Goal: Task Accomplishment & Management: Use online tool/utility

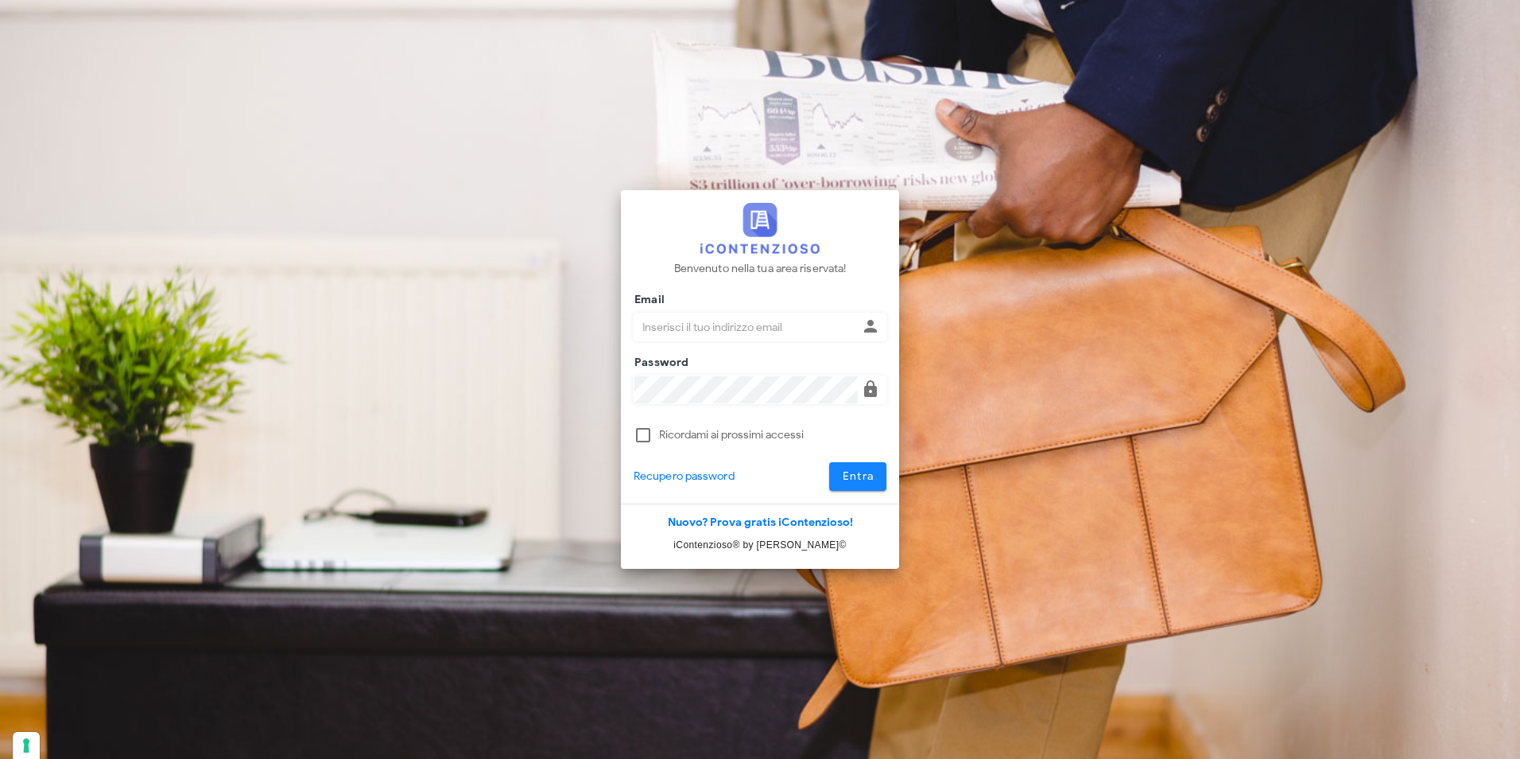
type input "studio@csbassociati.it"
click at [860, 482] on span "Entra" at bounding box center [858, 476] width 33 height 14
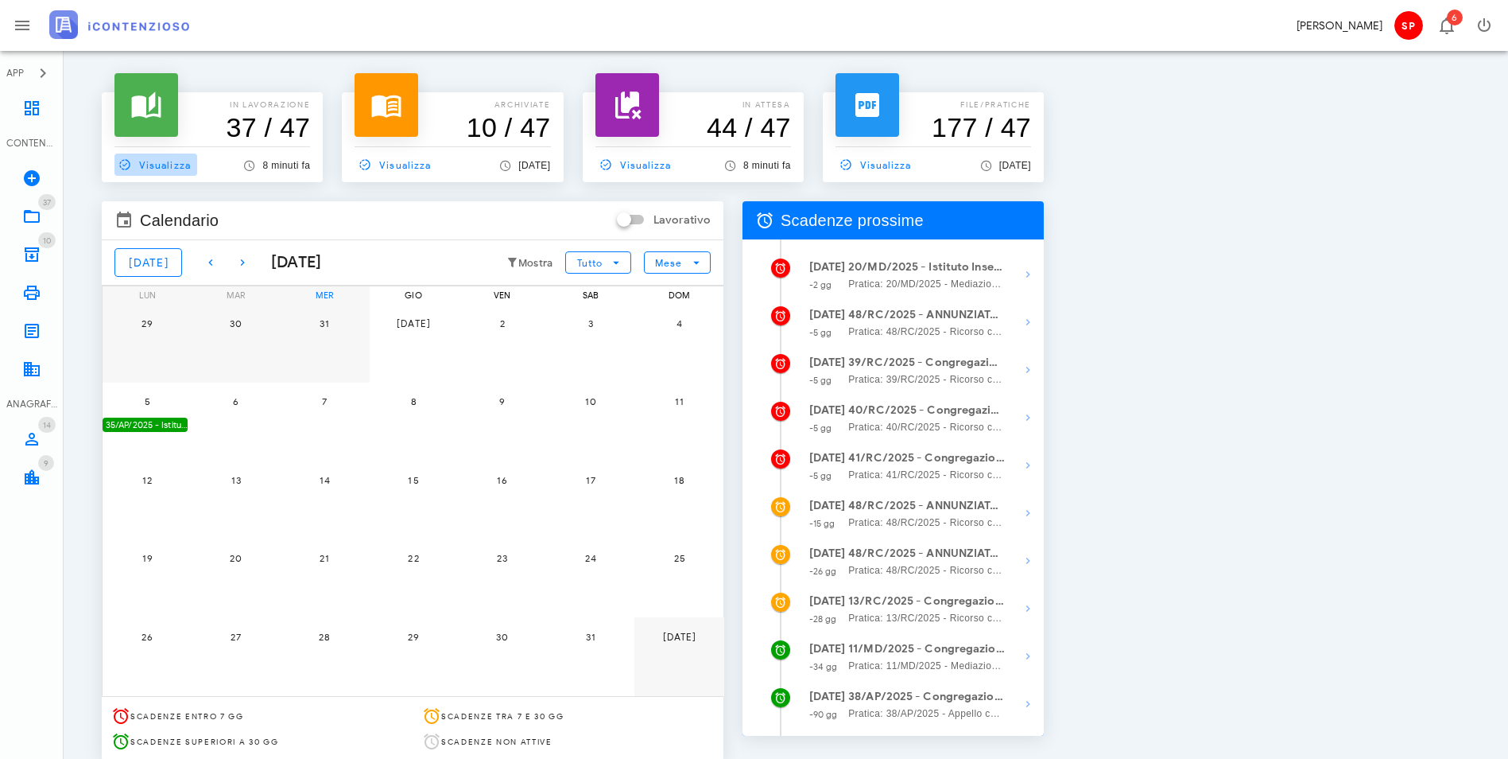
drag, startPoint x: 165, startPoint y: 163, endPoint x: 179, endPoint y: 163, distance: 14.3
click at [165, 163] on span "Visualizza" at bounding box center [152, 164] width 76 height 14
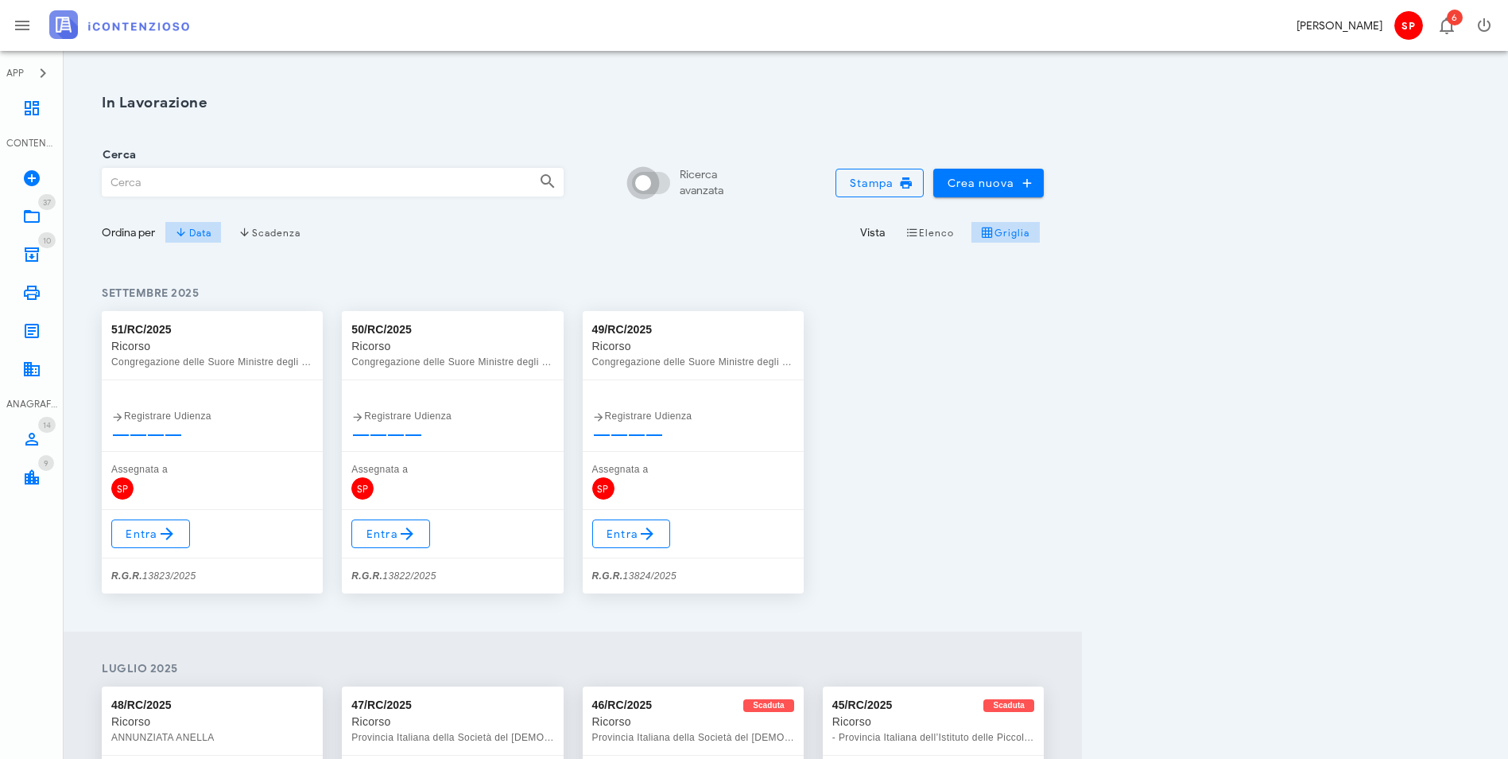
click at [673, 177] on input "Ricerca avanzata" at bounding box center [654, 182] width 38 height 19
checkbox input "false"
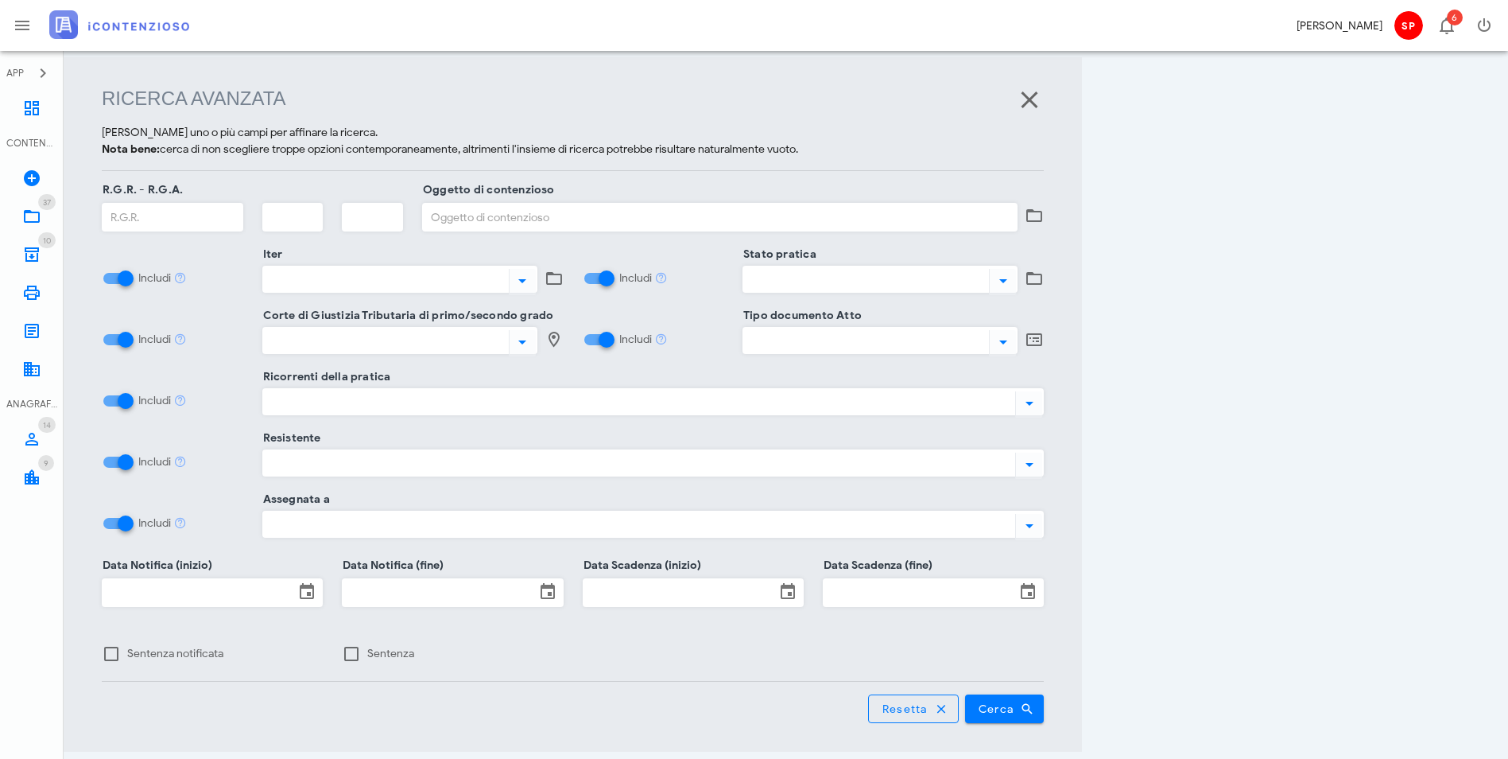
scroll to position [205, 0]
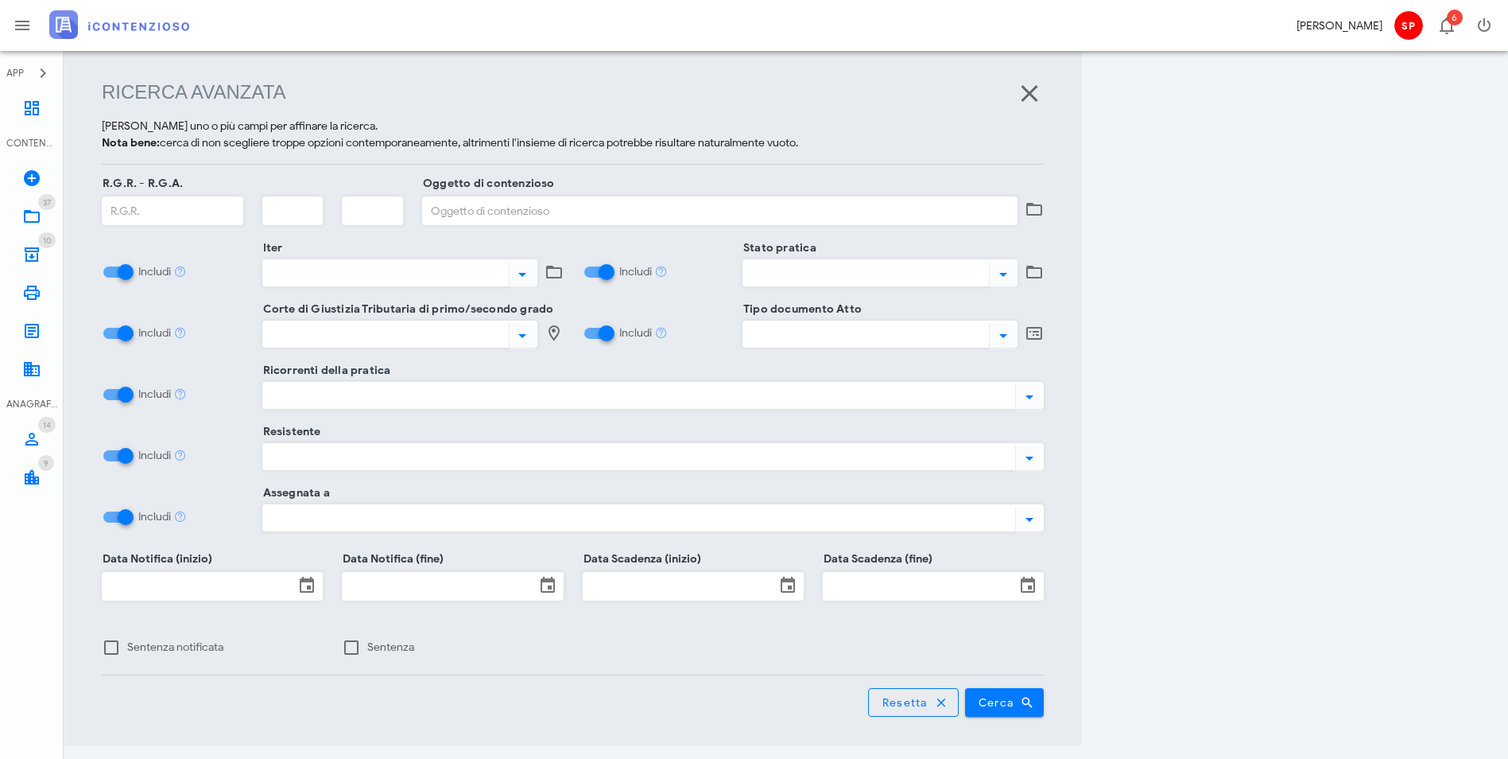
click at [281, 340] on div at bounding box center [382, 334] width 239 height 21
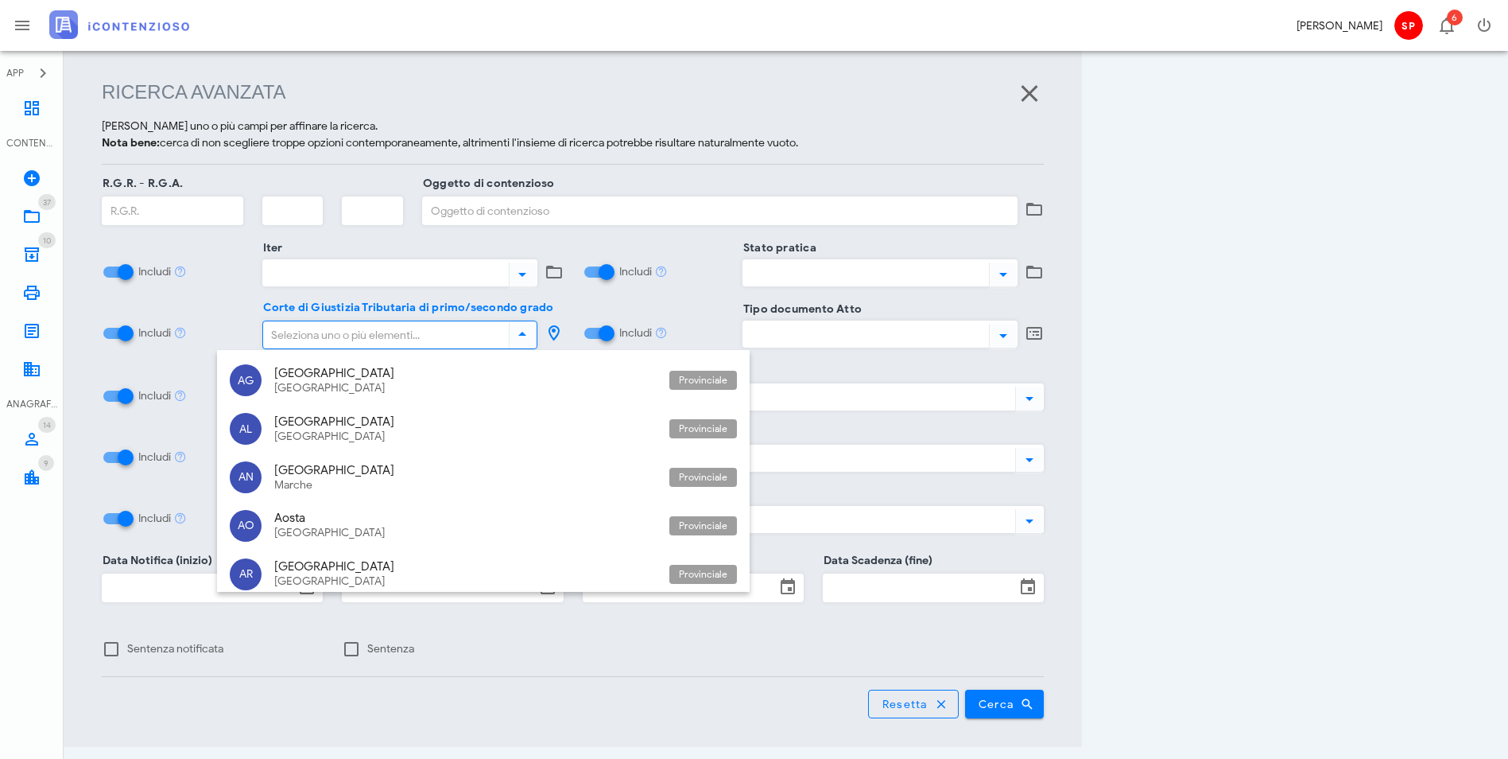
click at [321, 293] on div at bounding box center [399, 294] width 275 height 11
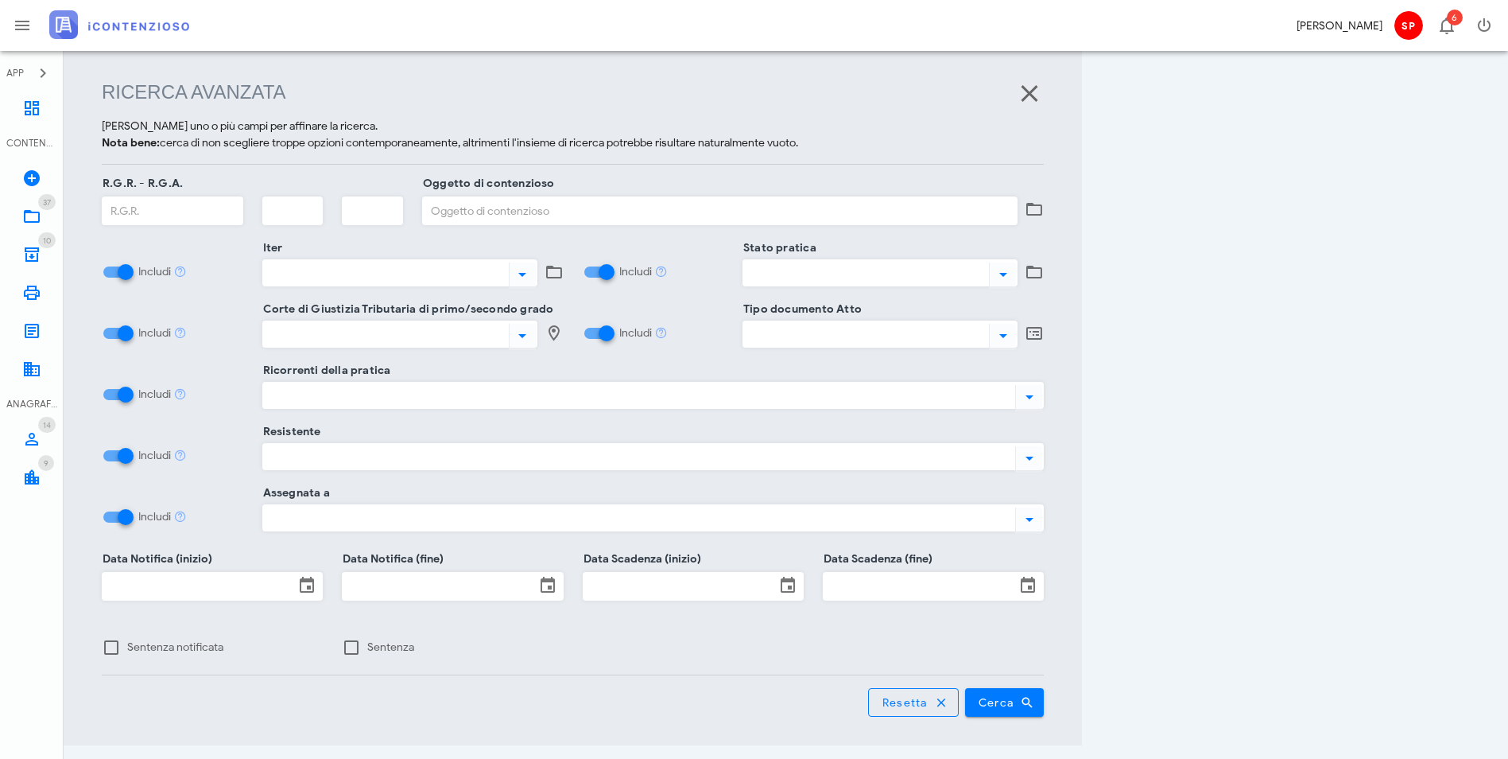
click at [263, 388] on div at bounding box center [636, 395] width 747 height 21
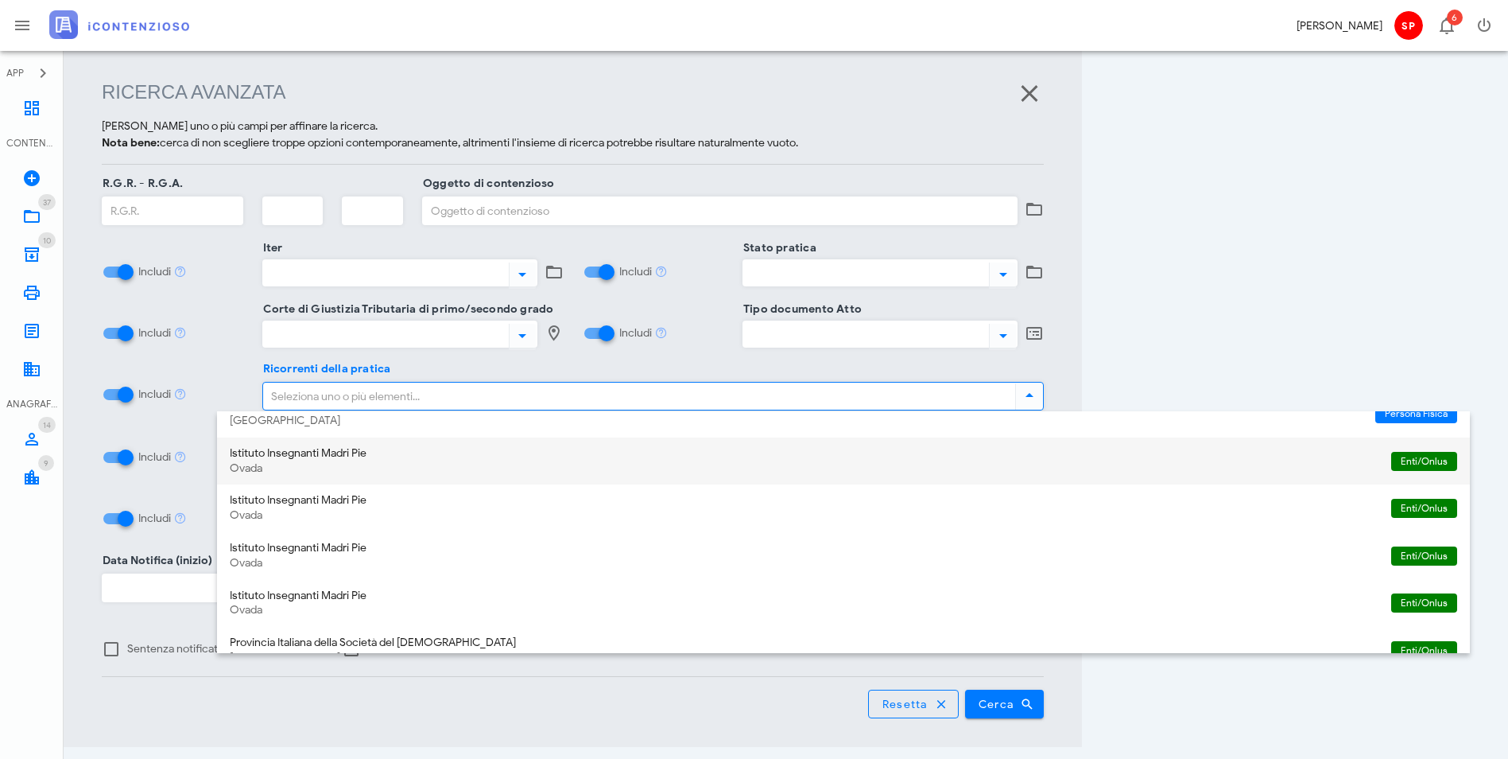
scroll to position [425, 0]
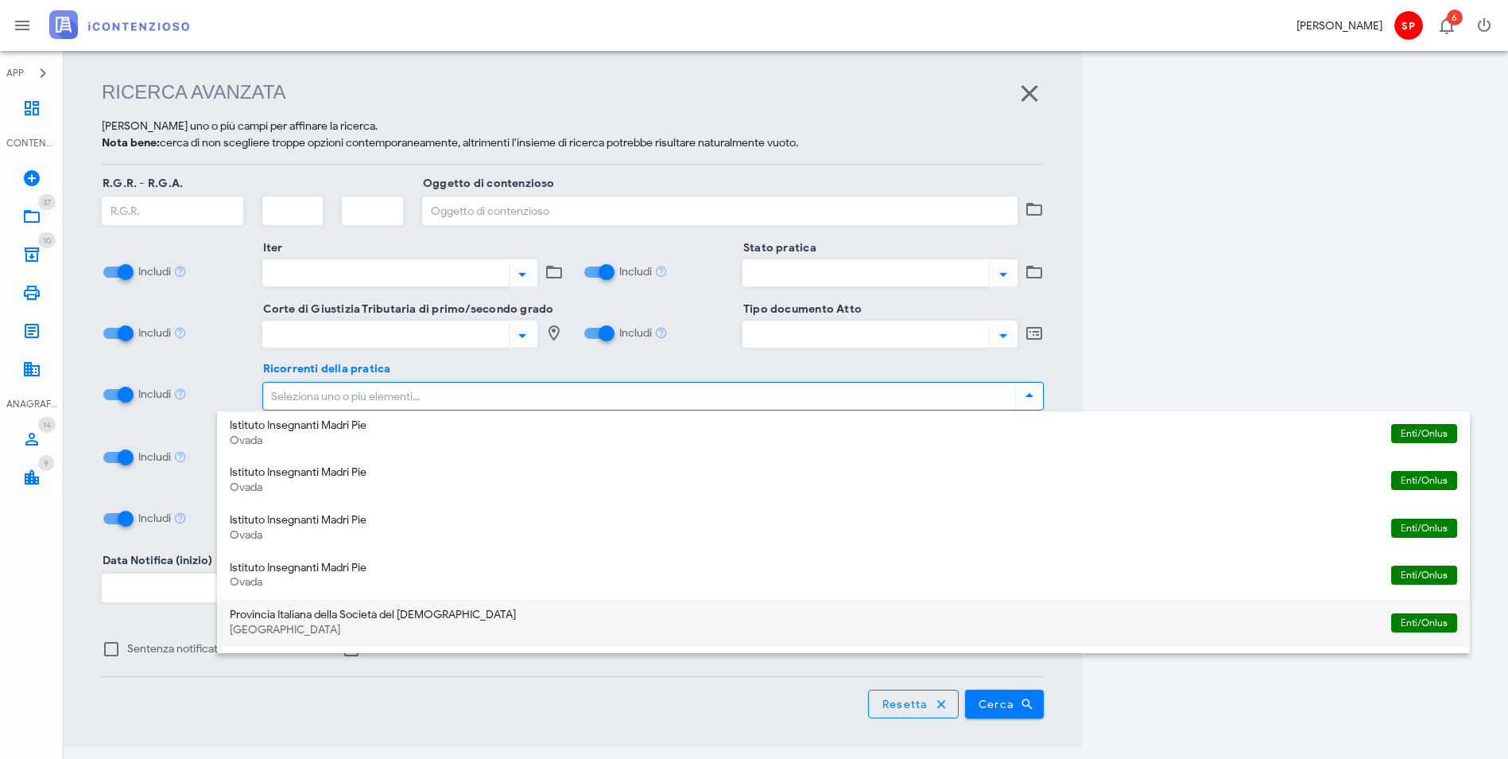
click at [350, 607] on div "Provincia Italiana della Società del Sacro Cuore Roma" at bounding box center [804, 623] width 1149 height 48
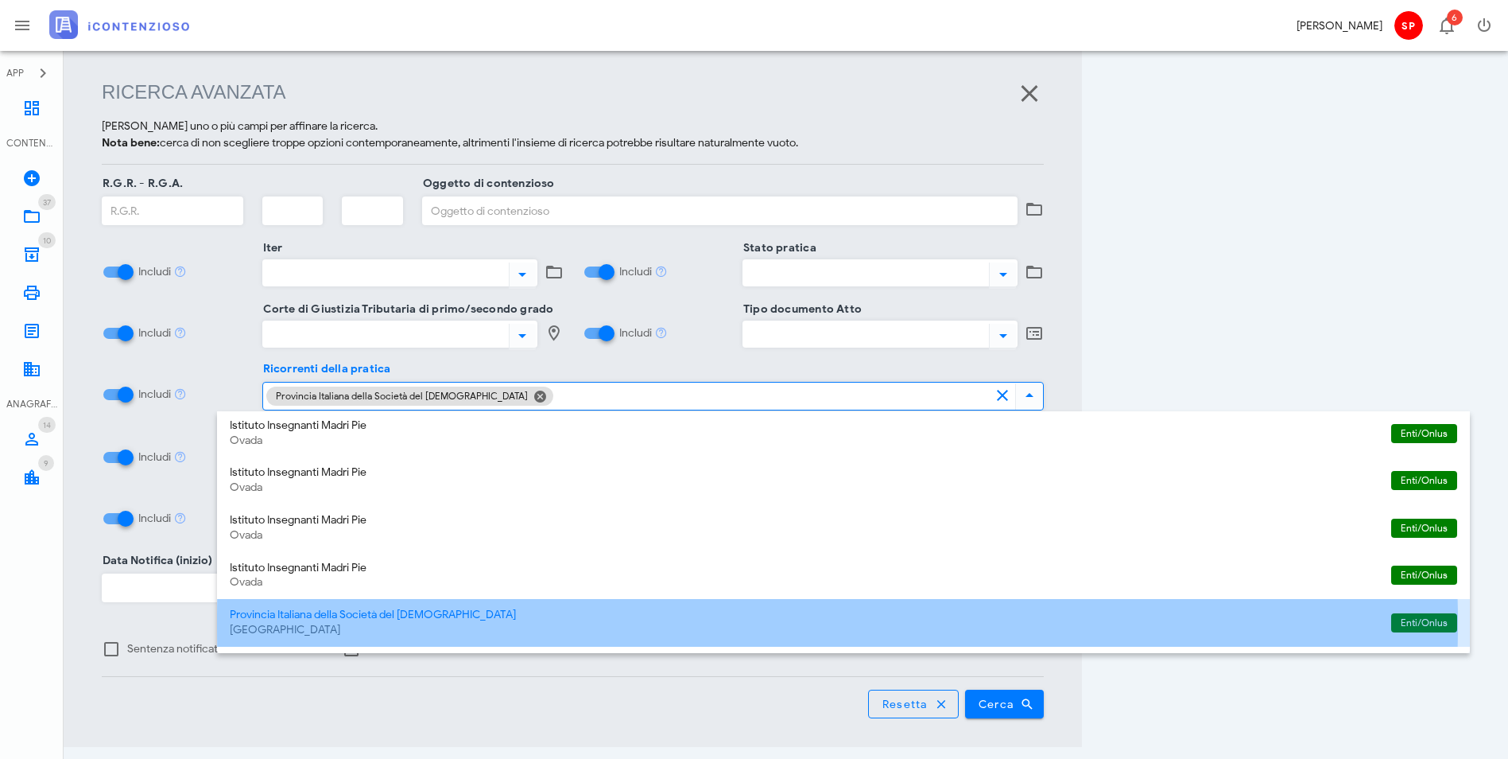
click at [360, 623] on div "Roma" at bounding box center [804, 630] width 1149 height 14
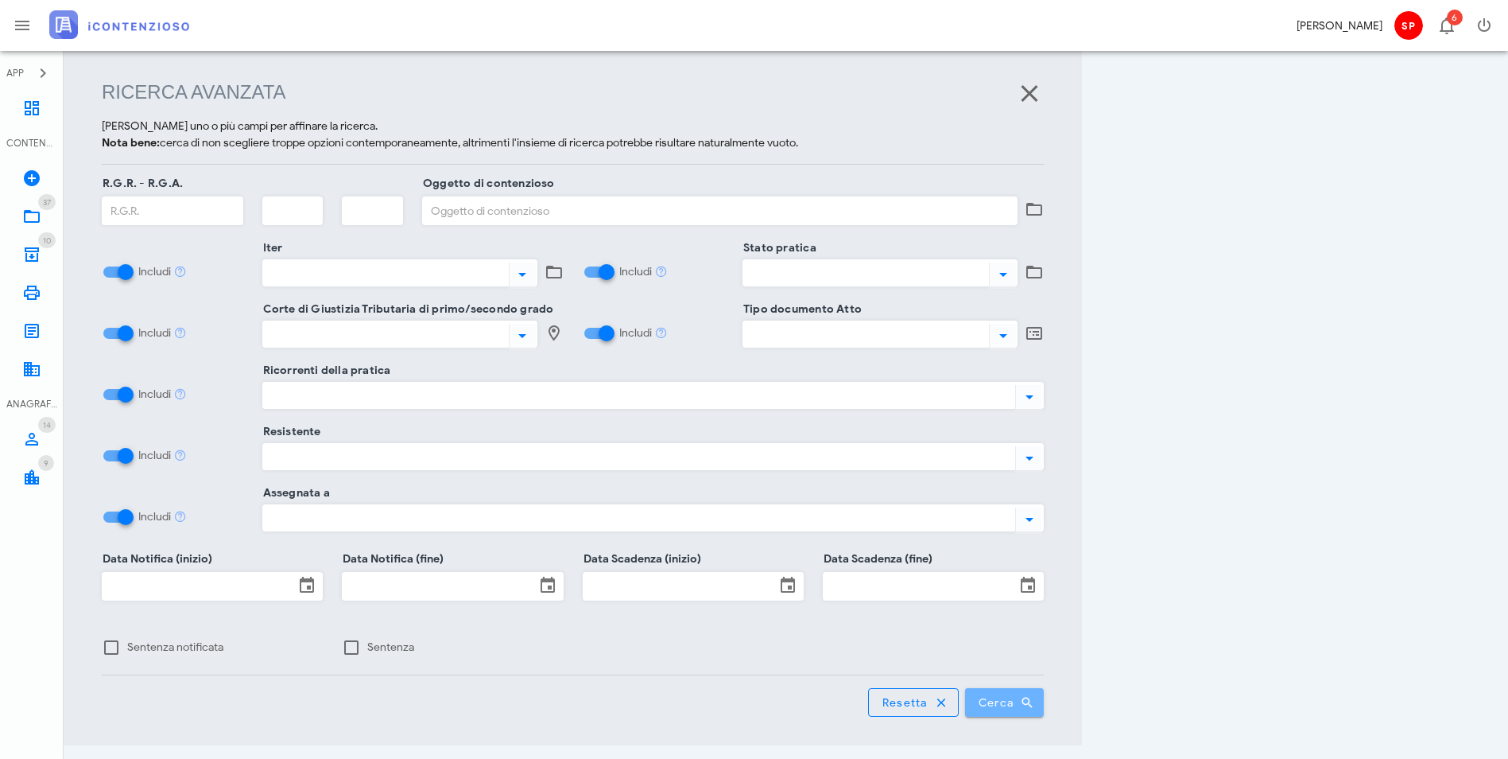
click at [1032, 695] on span "Cerca" at bounding box center [1005, 702] width 54 height 14
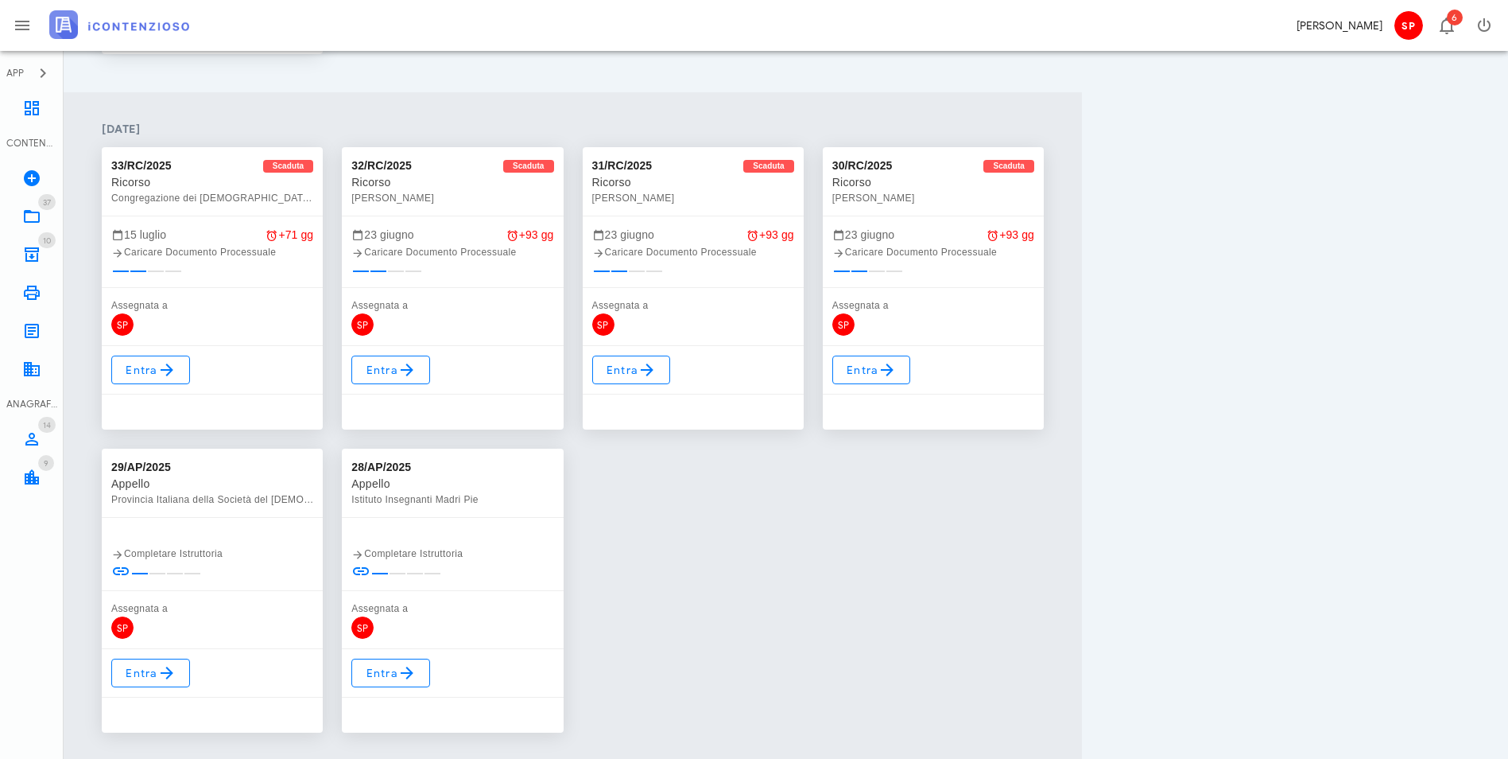
scroll to position [2596, 0]
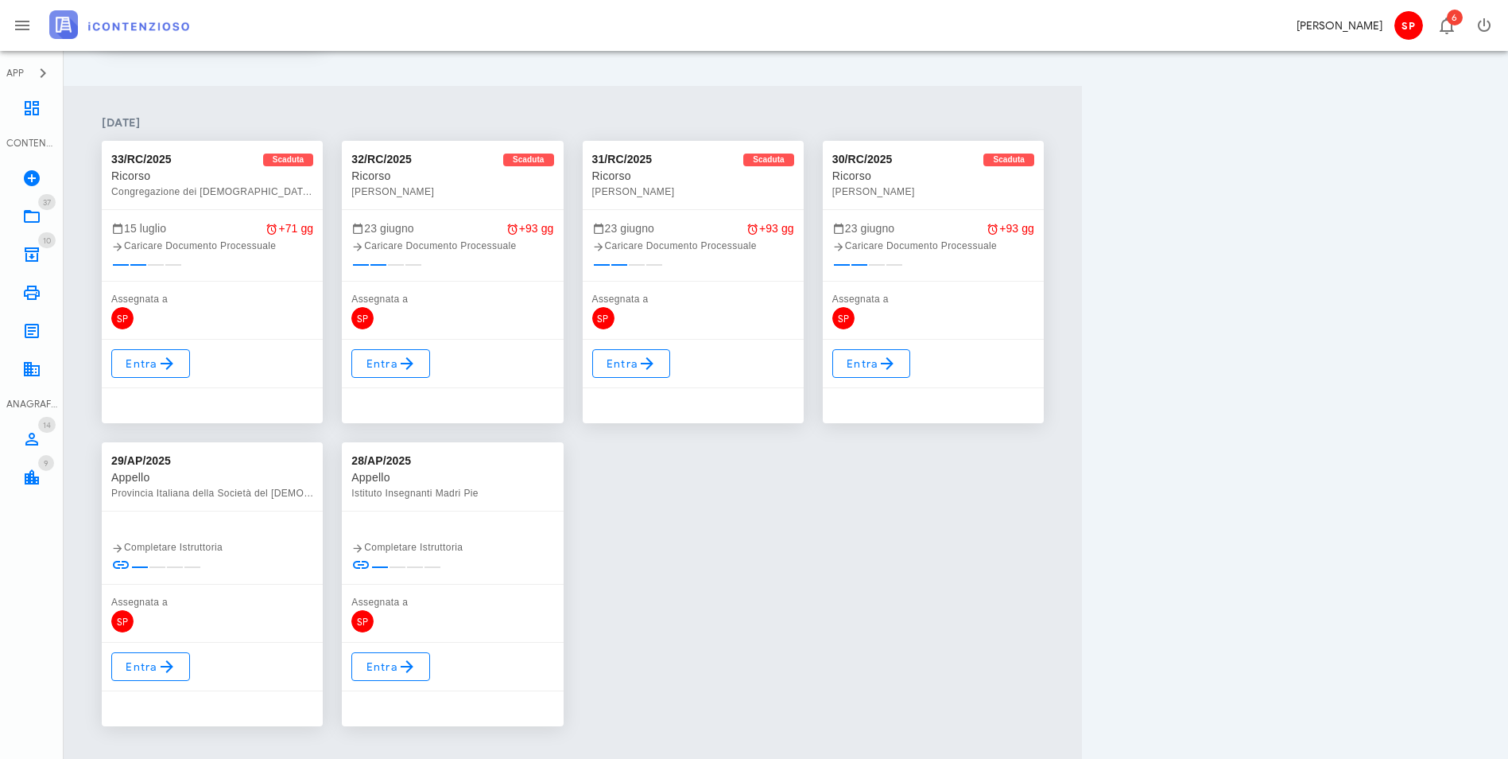
click at [142, 485] on div "Provincia Italiana della Società del Sacro Cuore" at bounding box center [212, 493] width 202 height 16
click at [169, 657] on icon at bounding box center [166, 666] width 19 height 19
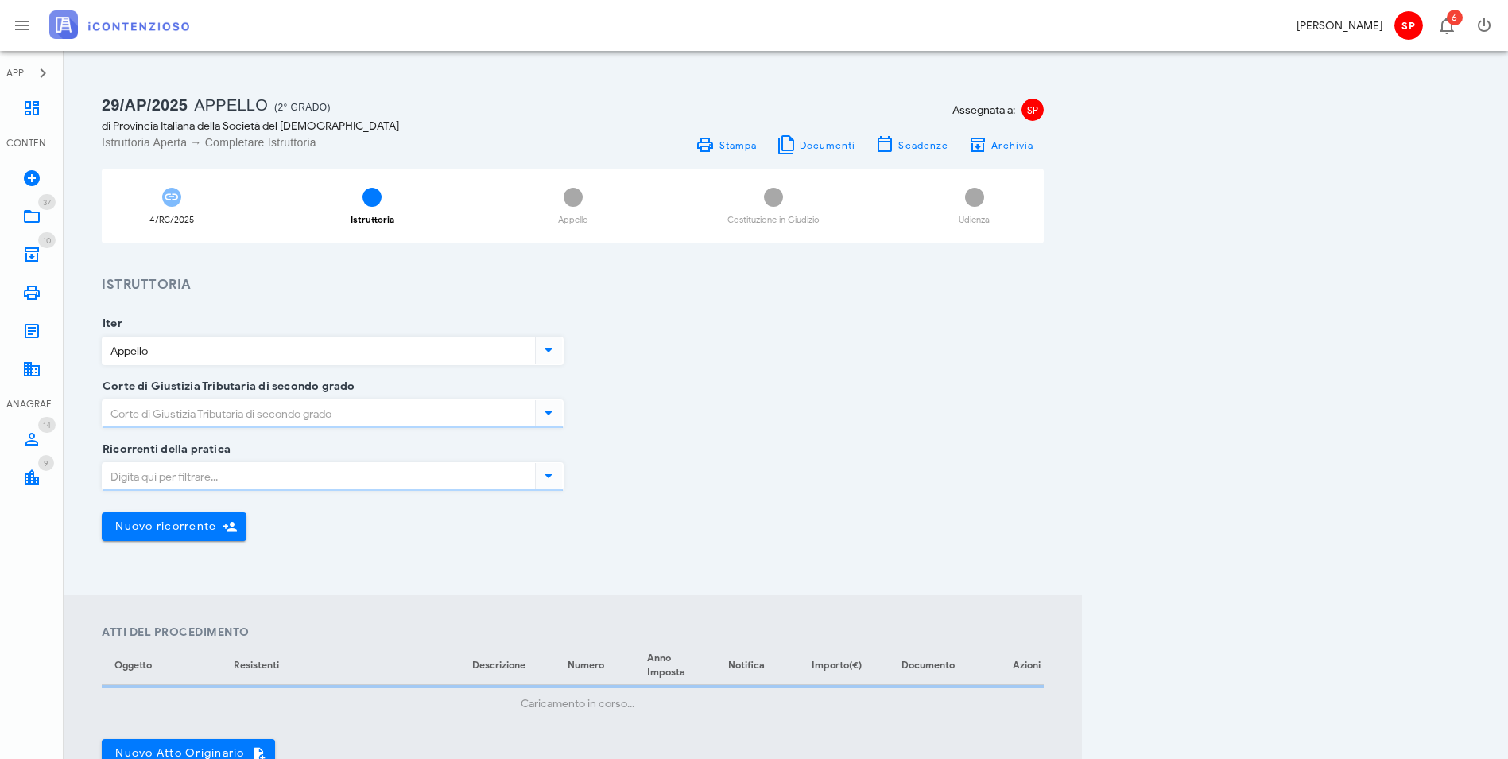
type input "Genova"
type input "Sentenza"
type input "Sfavorevole"
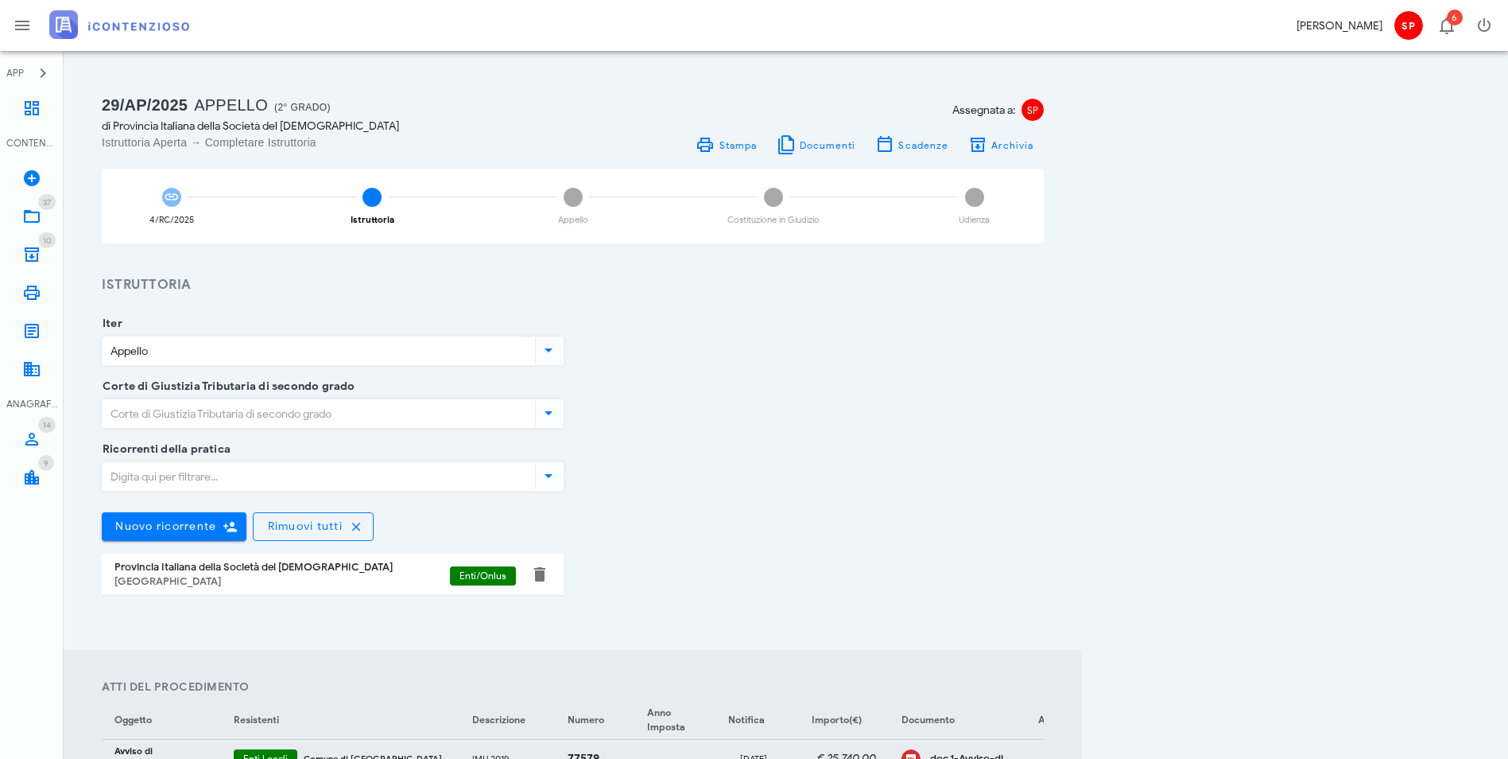
click at [583, 204] on span "3" at bounding box center [573, 197] width 19 height 19
click at [31, 106] on icon at bounding box center [31, 108] width 19 height 19
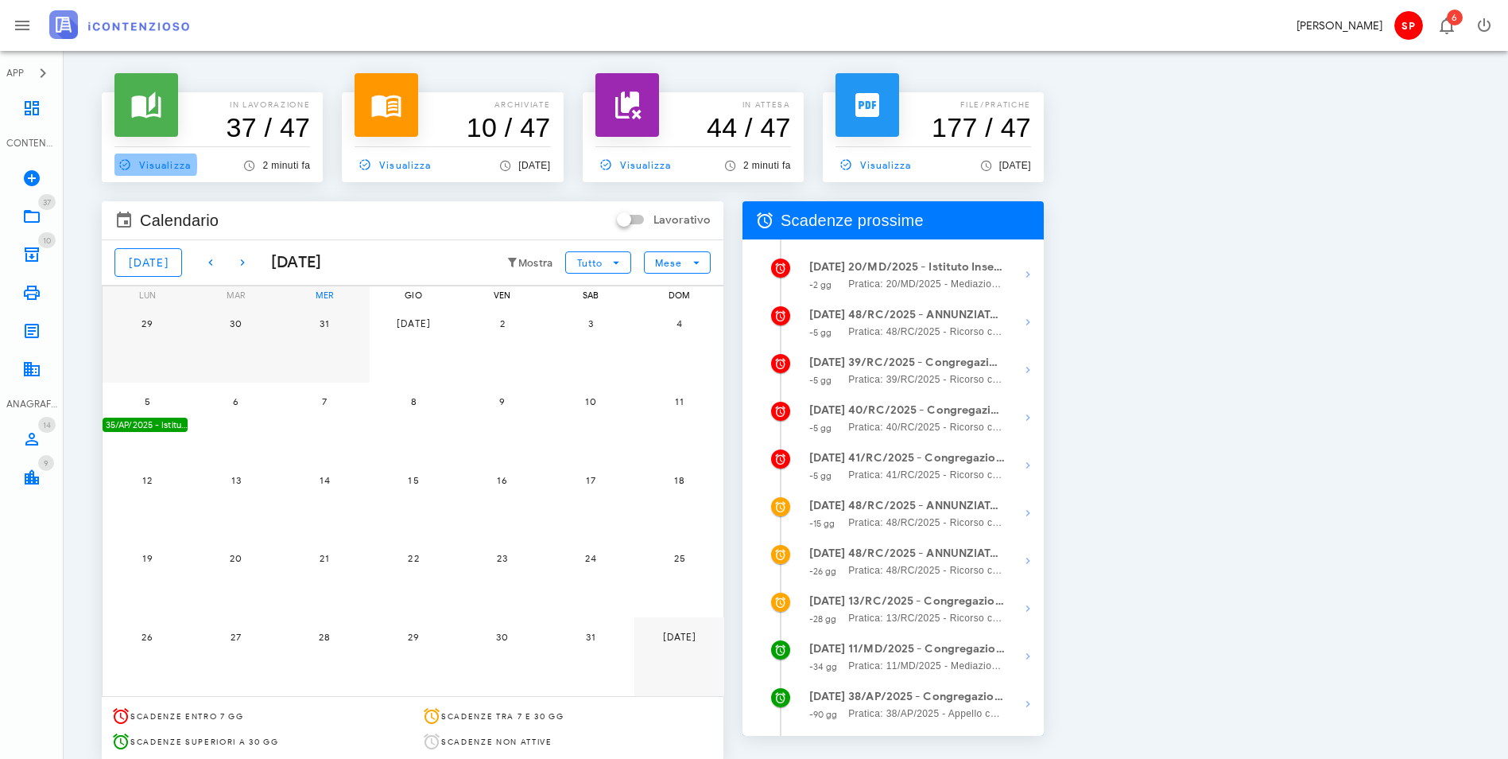
click at [152, 165] on span "Visualizza" at bounding box center [152, 164] width 76 height 14
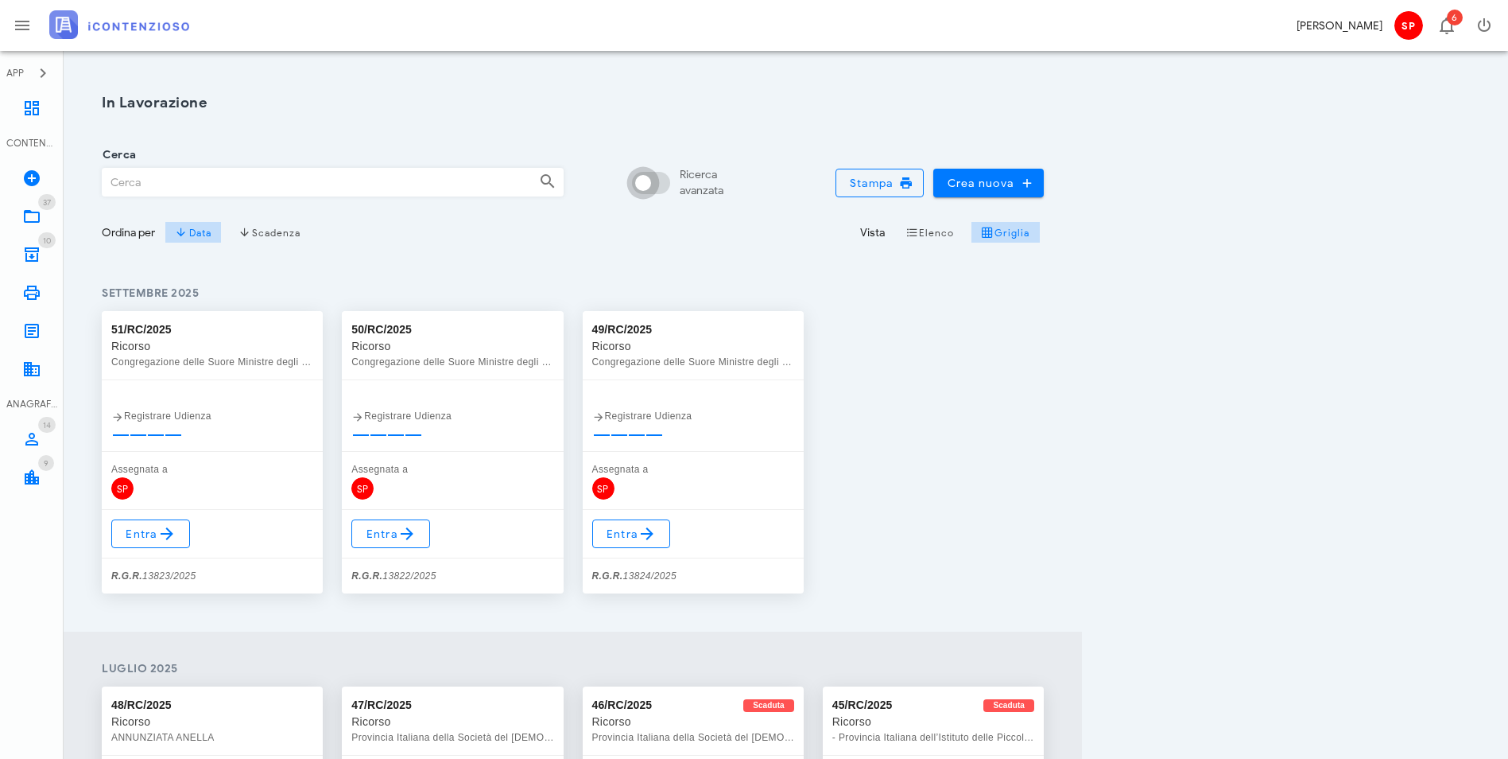
drag, startPoint x: 944, startPoint y: 175, endPoint x: 937, endPoint y: 189, distance: 16.0
click at [673, 175] on input "Ricerca avanzata" at bounding box center [654, 182] width 38 height 19
checkbox input "false"
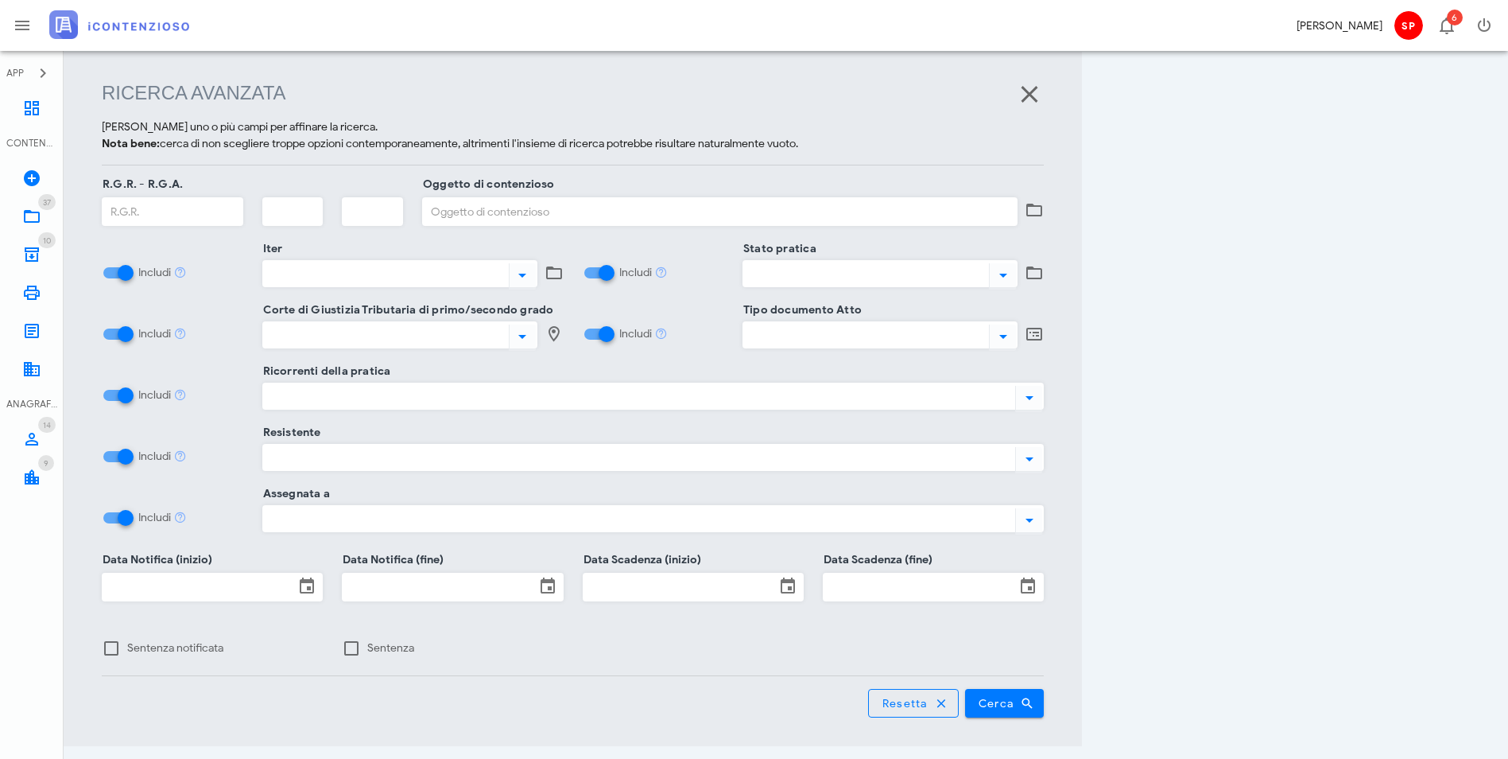
scroll to position [205, 0]
click at [298, 396] on div at bounding box center [636, 395] width 747 height 21
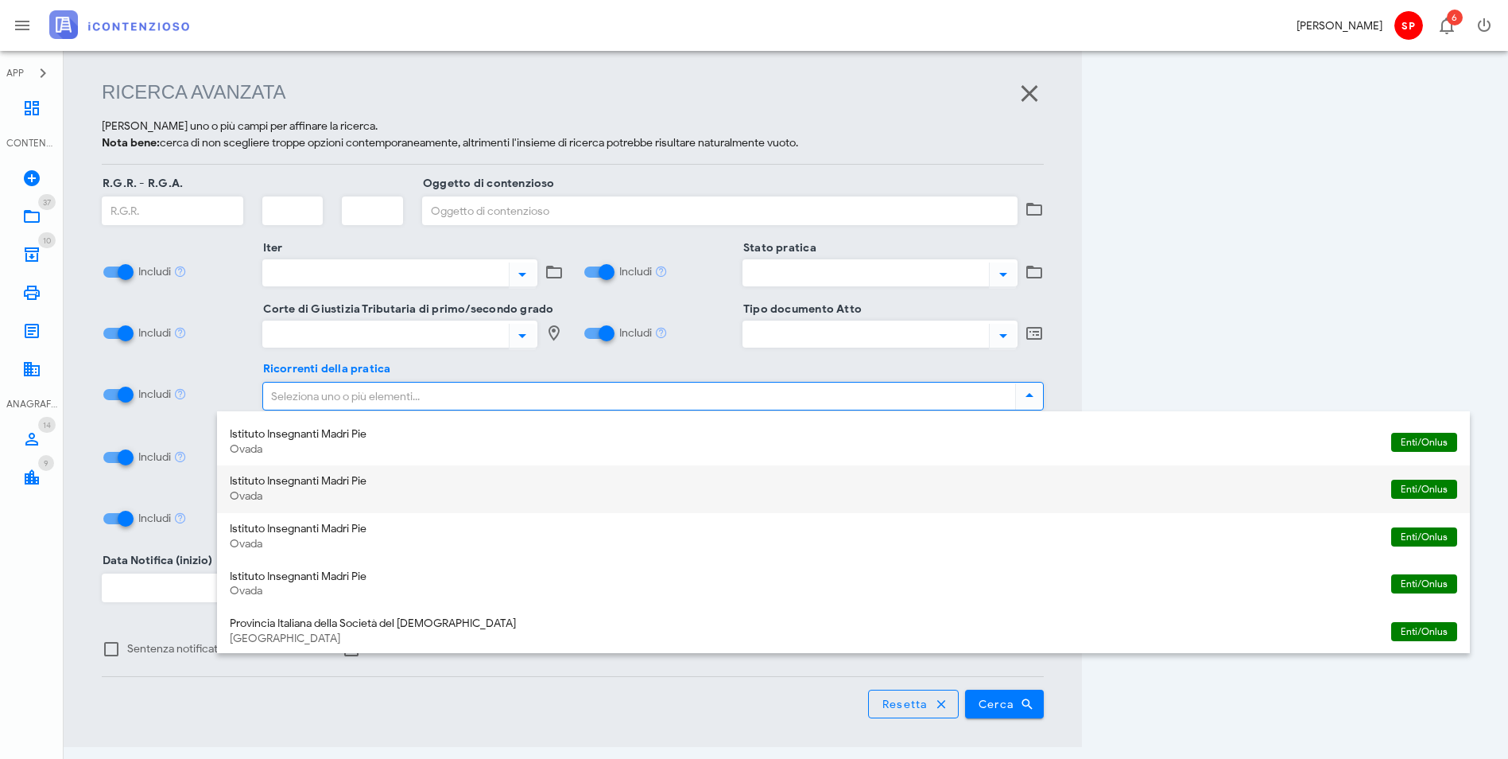
scroll to position [425, 0]
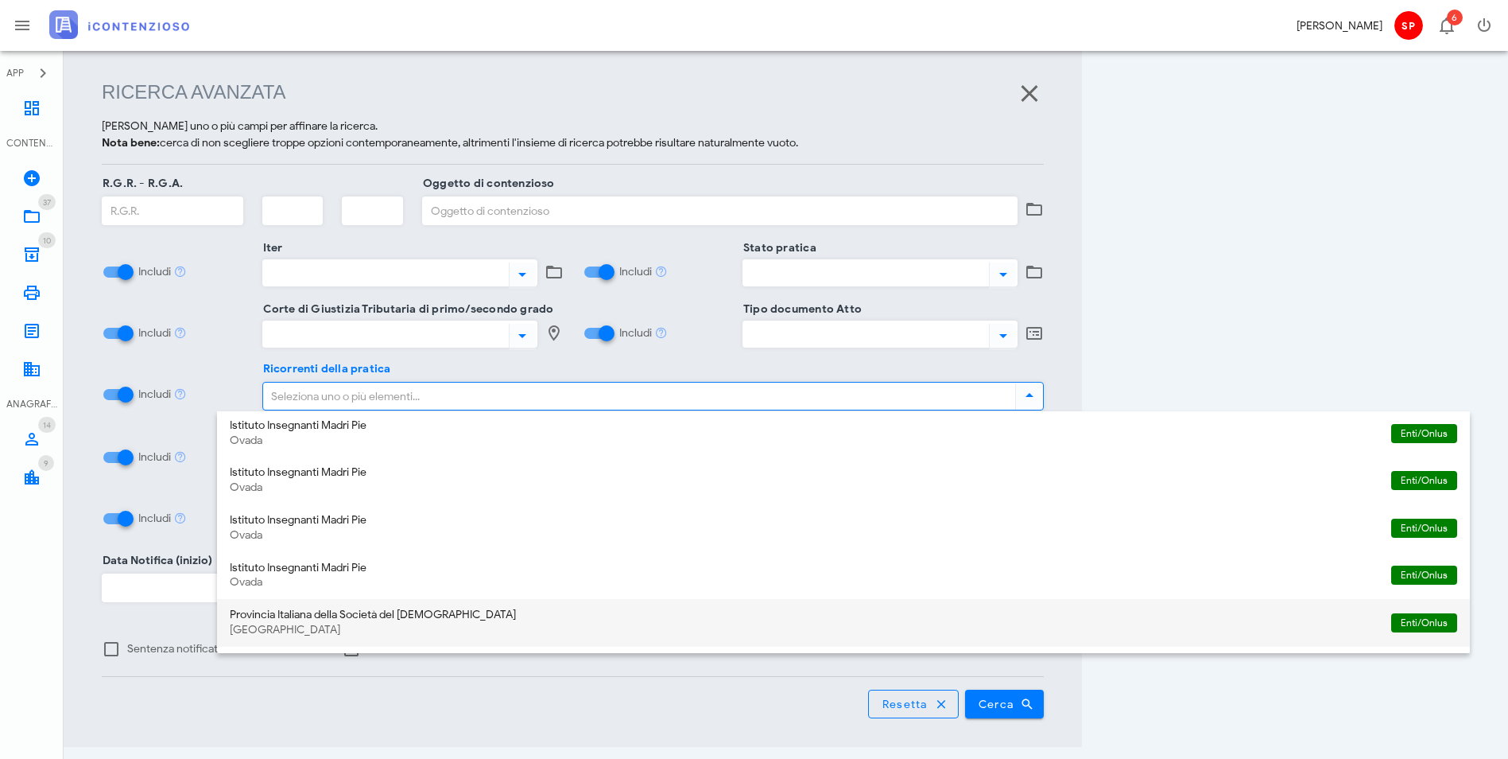
click at [354, 611] on div "Provincia Italiana della Società del Sacro Cuore" at bounding box center [804, 615] width 1149 height 14
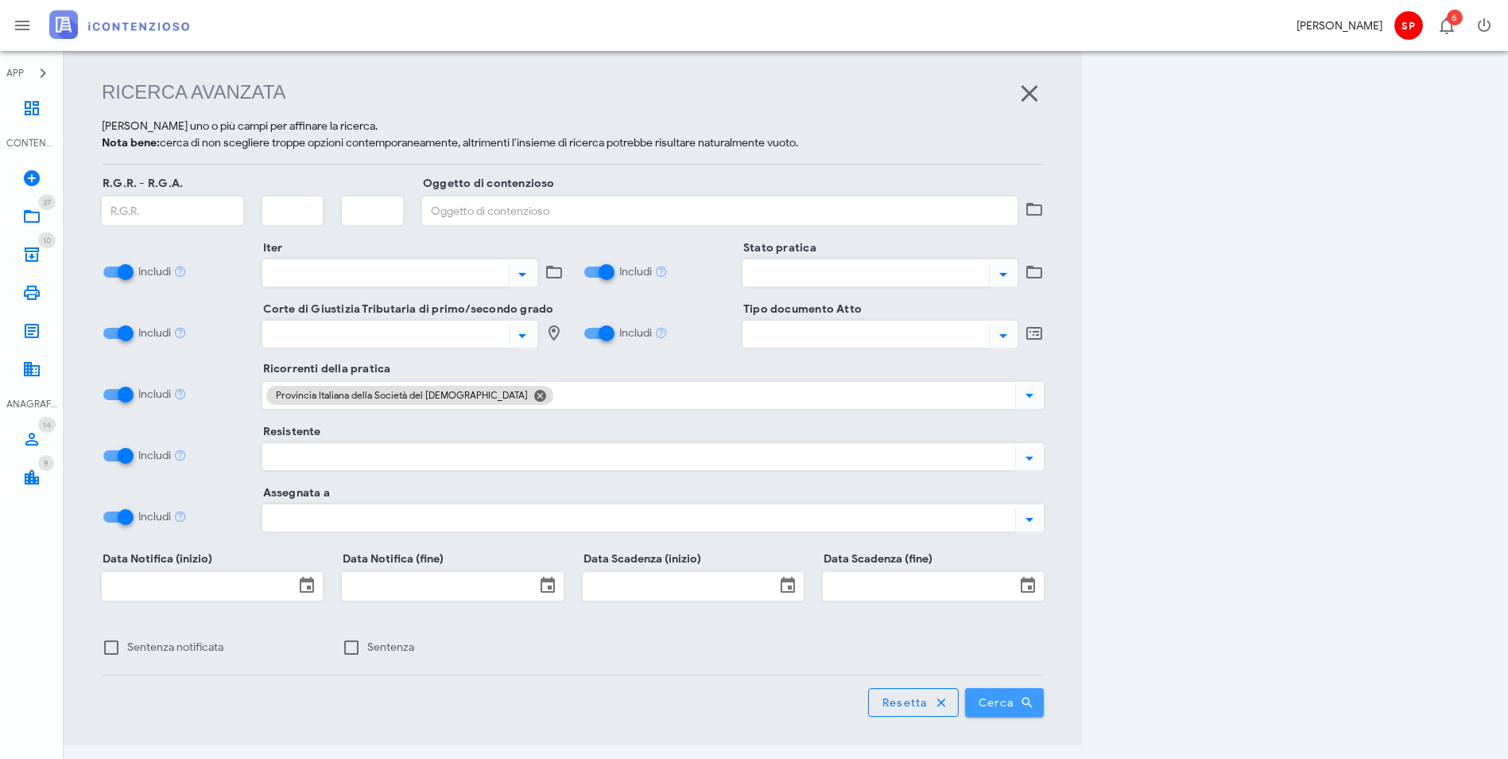
click at [1032, 695] on span "Cerca" at bounding box center [1005, 702] width 54 height 14
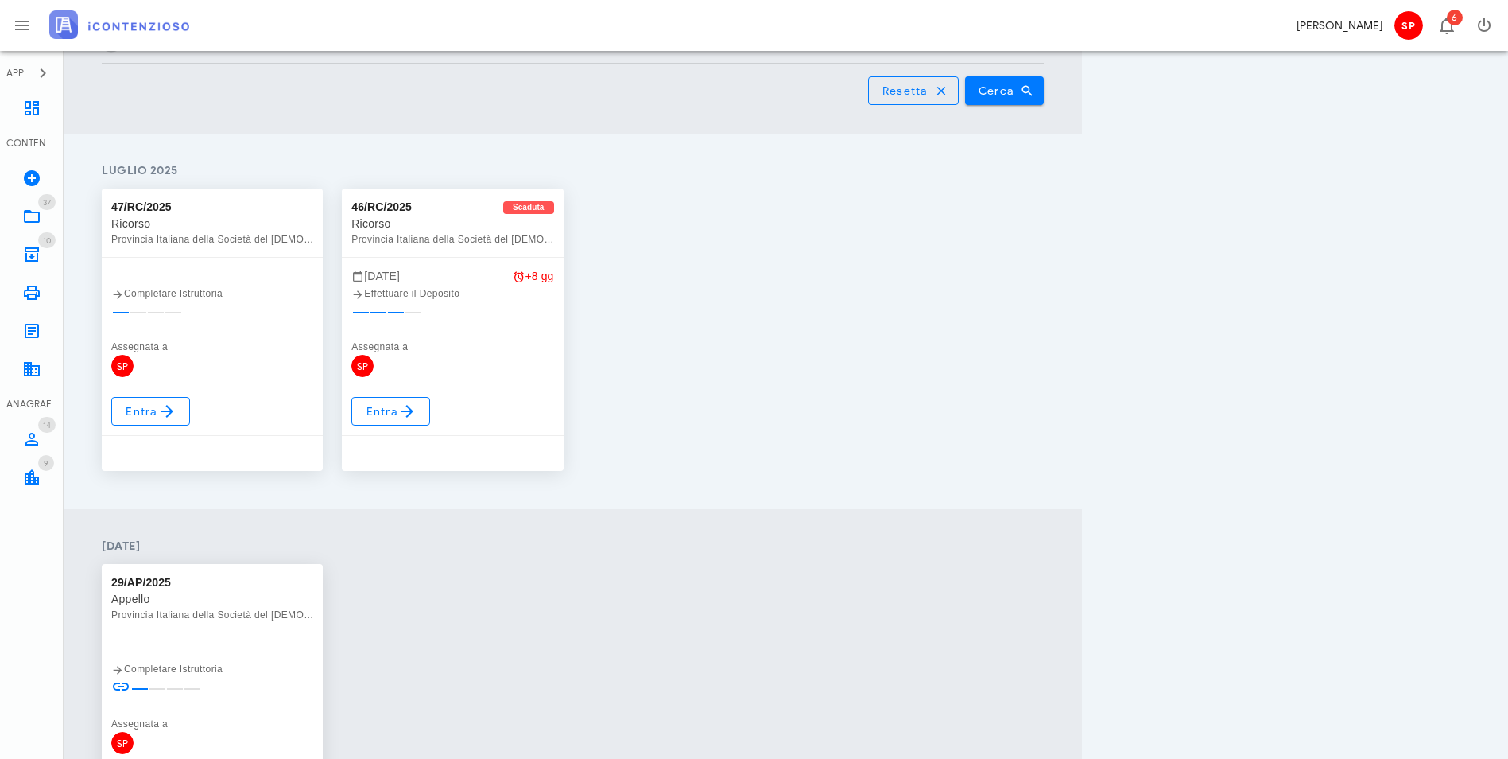
scroll to position [847, 0]
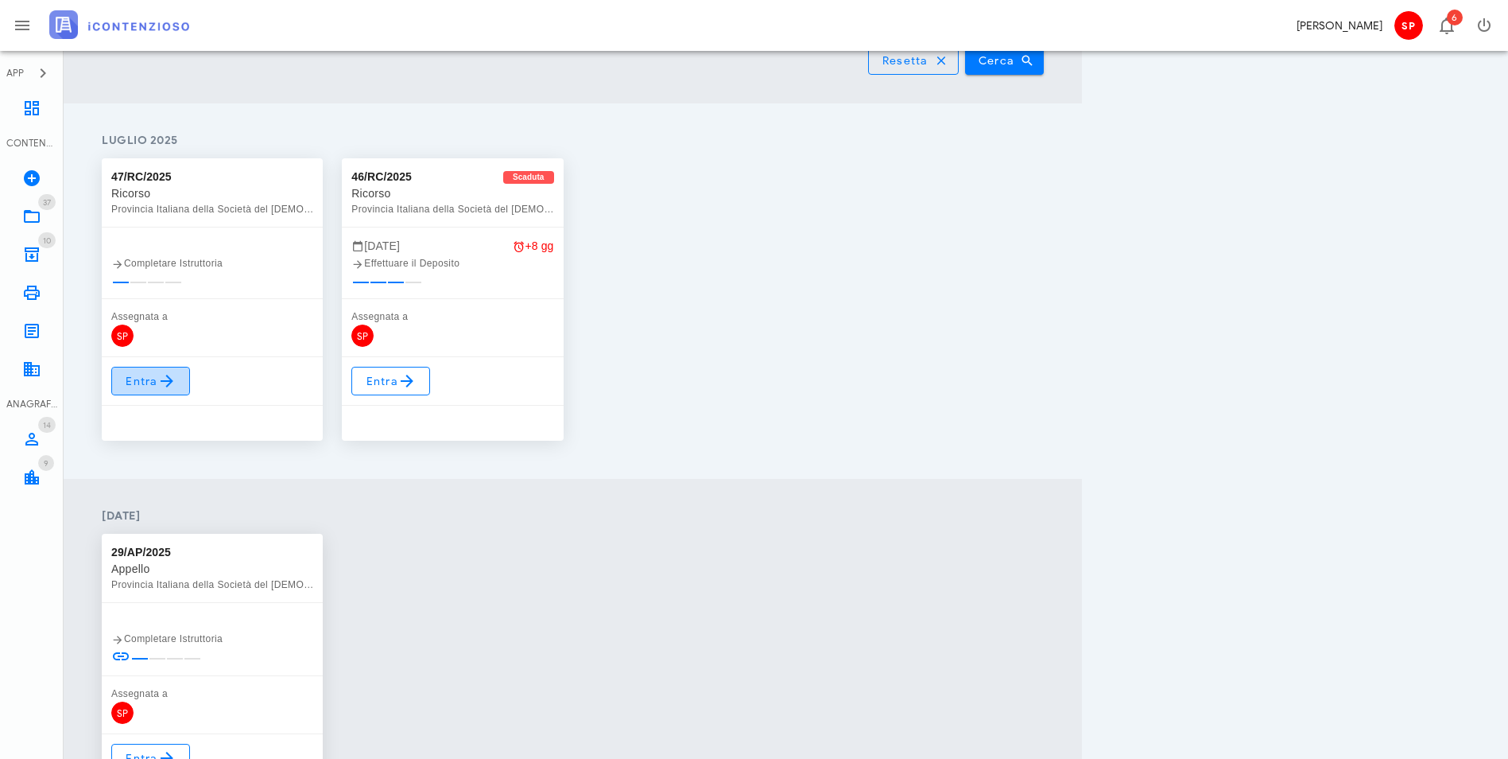
click at [149, 371] on span "Entra" at bounding box center [151, 380] width 52 height 19
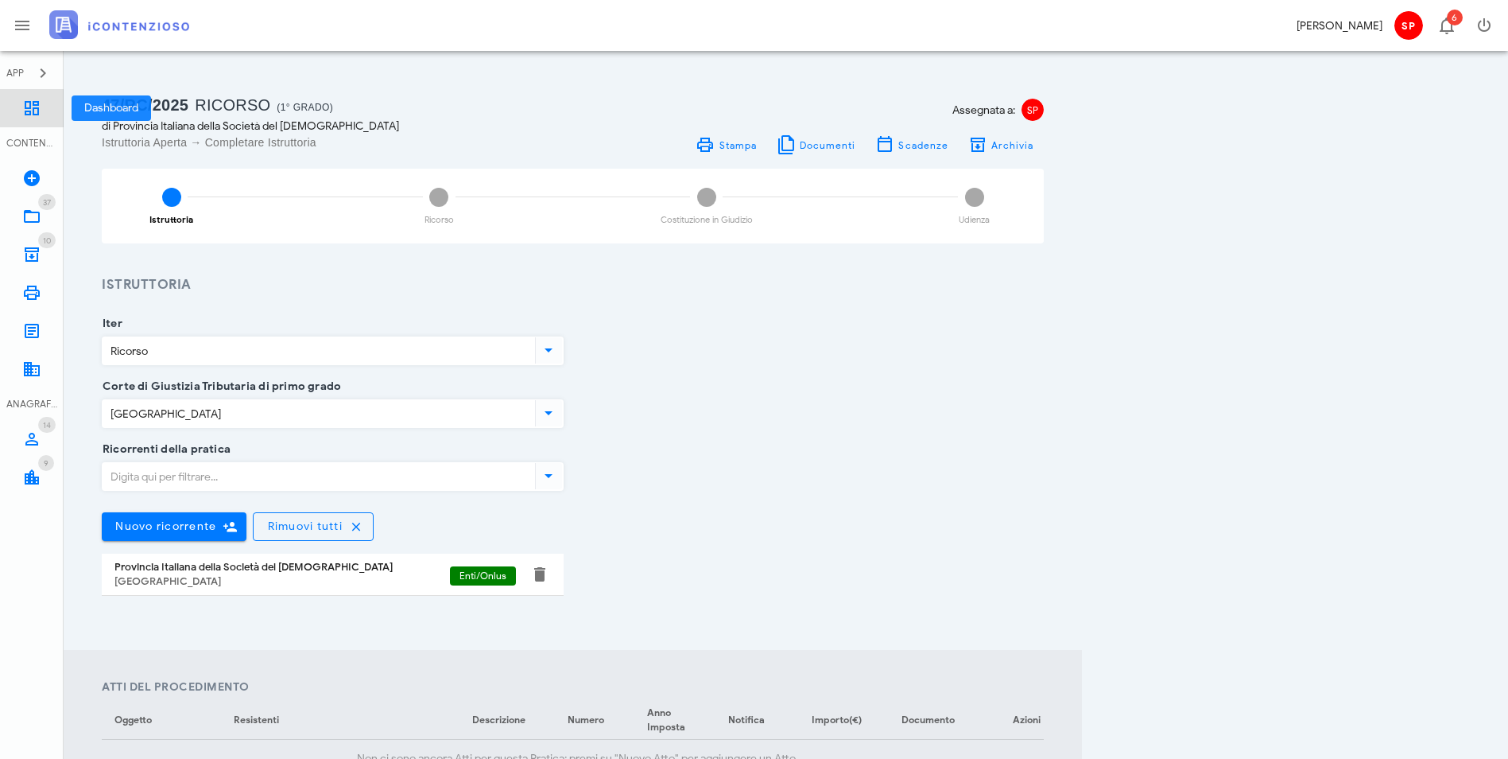
click at [27, 111] on icon at bounding box center [31, 108] width 19 height 19
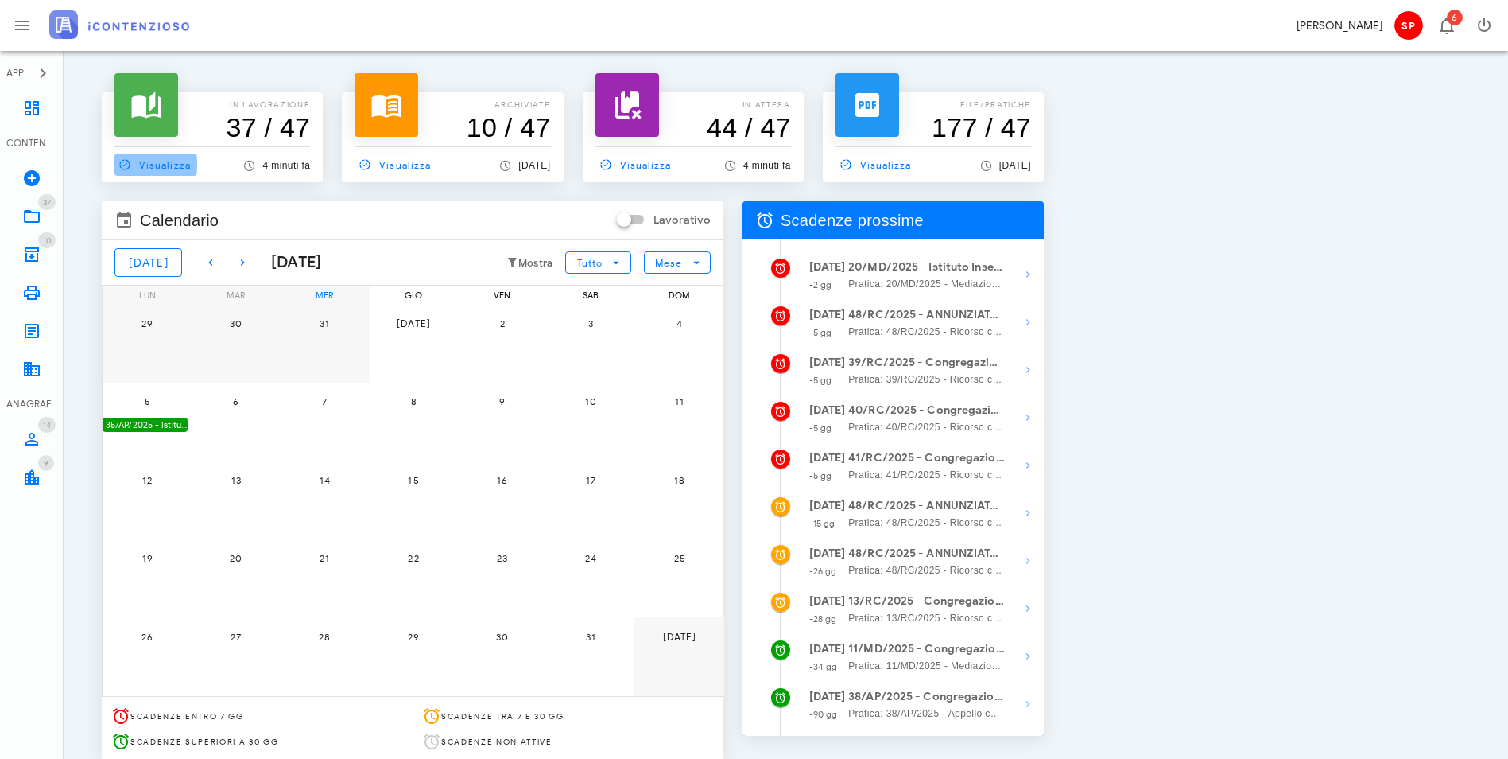
click at [161, 170] on span "Visualizza" at bounding box center [152, 164] width 76 height 14
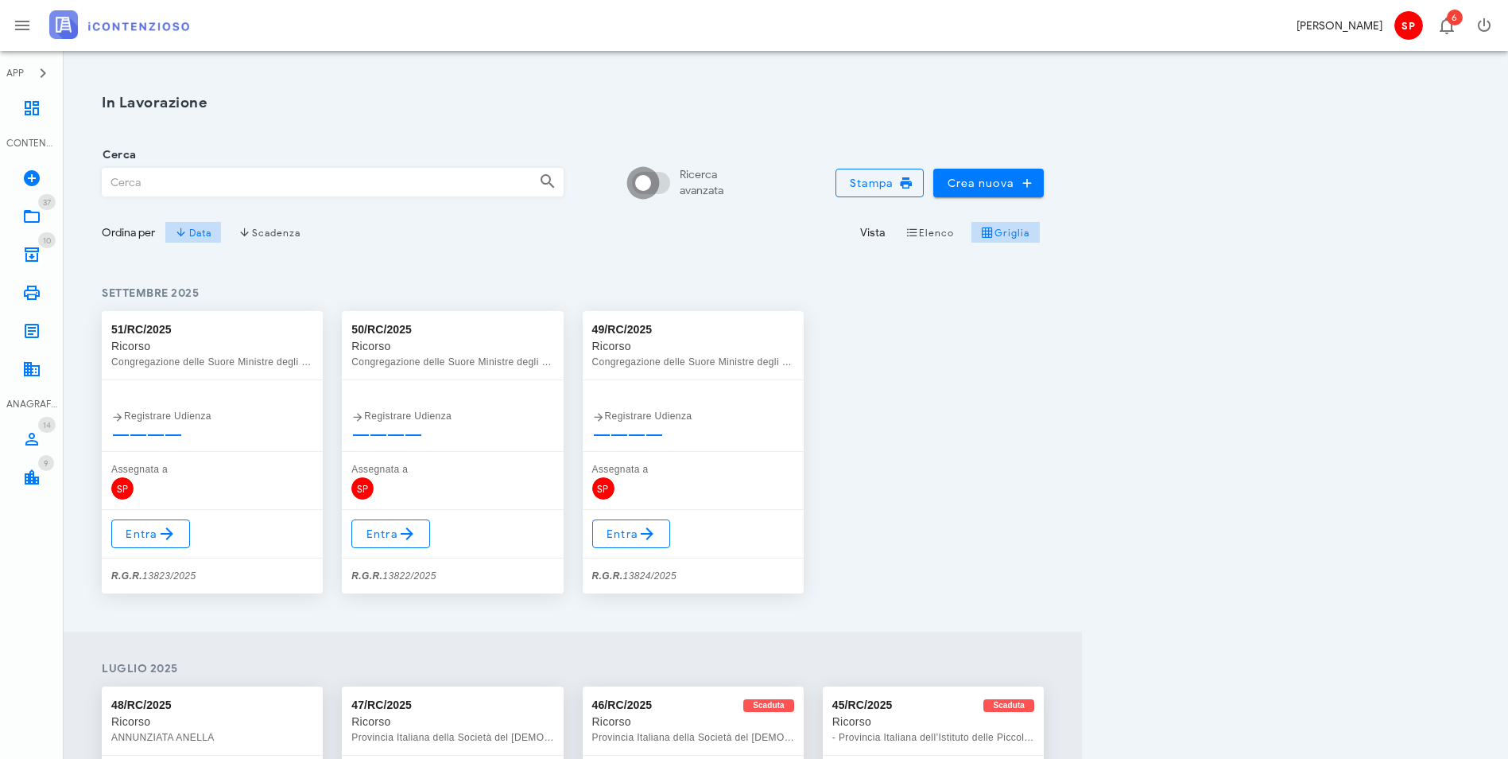
click at [657, 177] on div at bounding box center [643, 182] width 27 height 27
checkbox input "true"
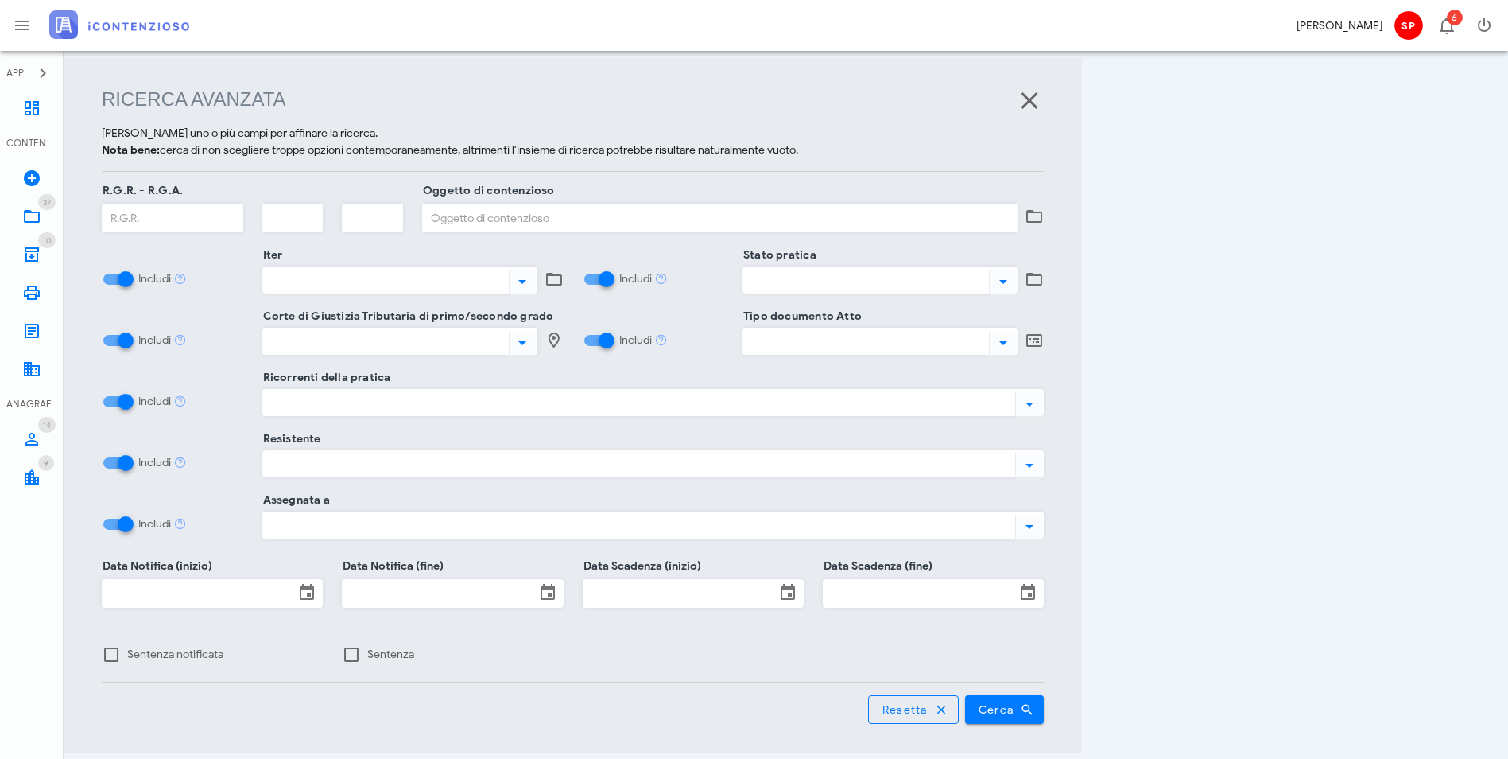
scroll to position [205, 0]
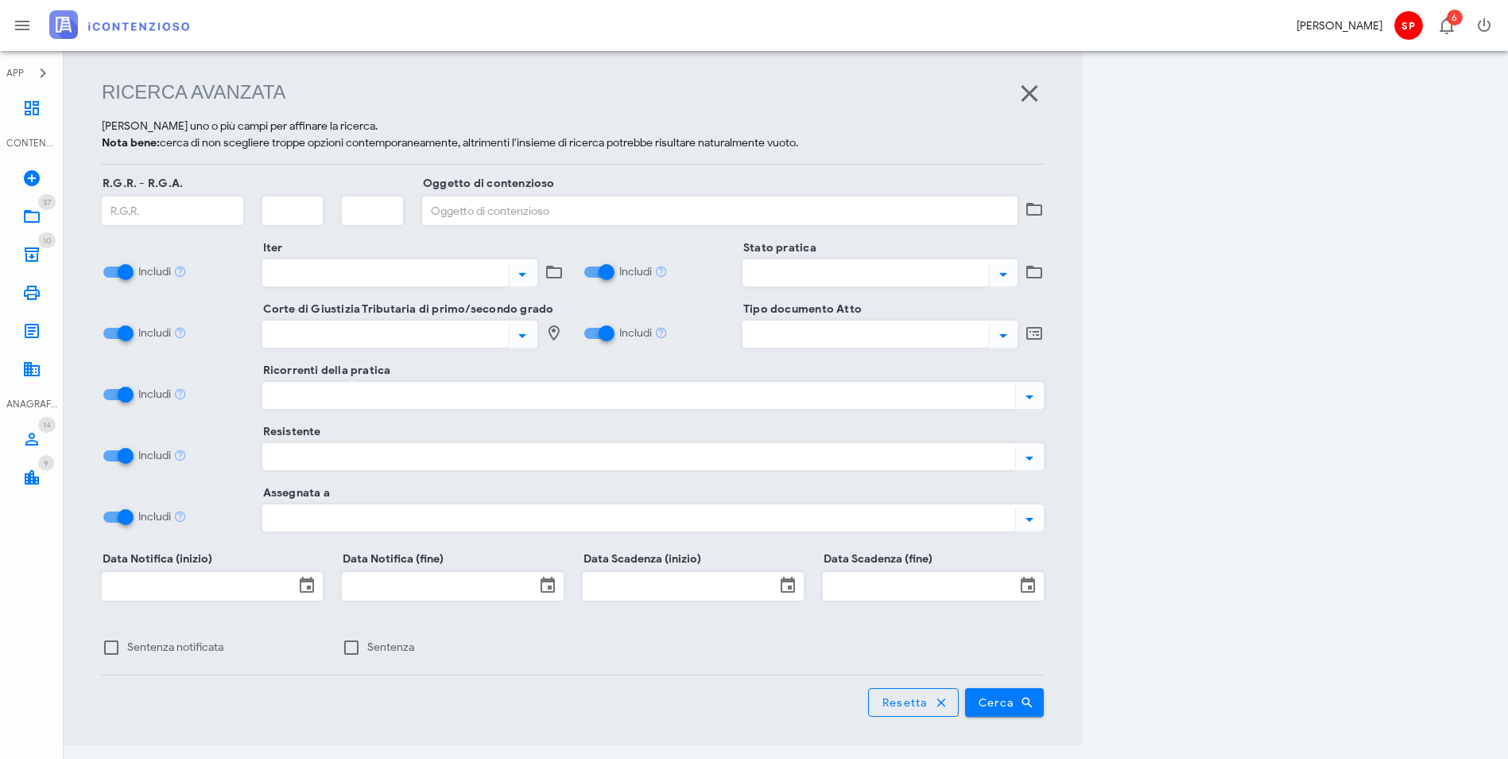
click at [313, 398] on div at bounding box center [636, 395] width 747 height 21
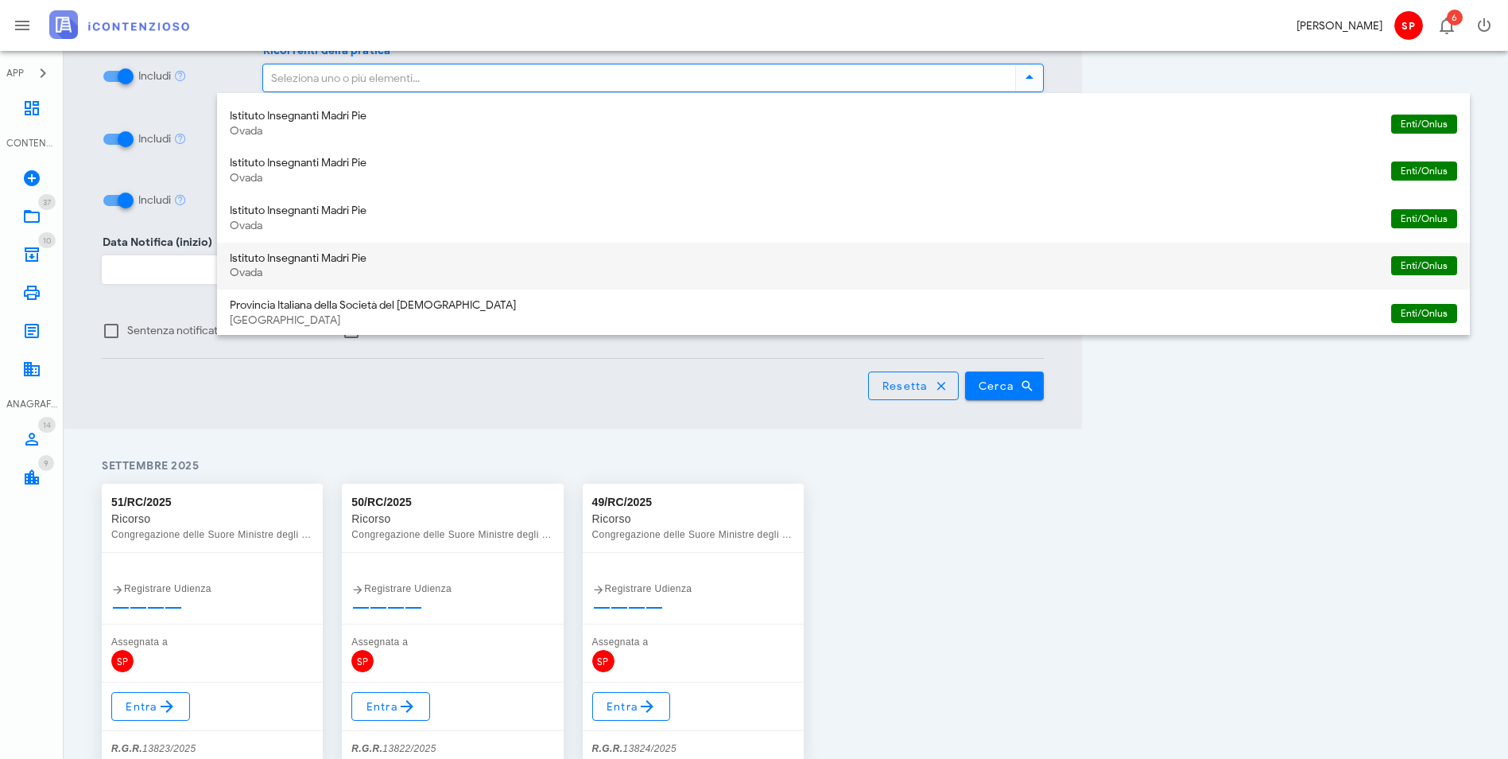
scroll to position [425, 0]
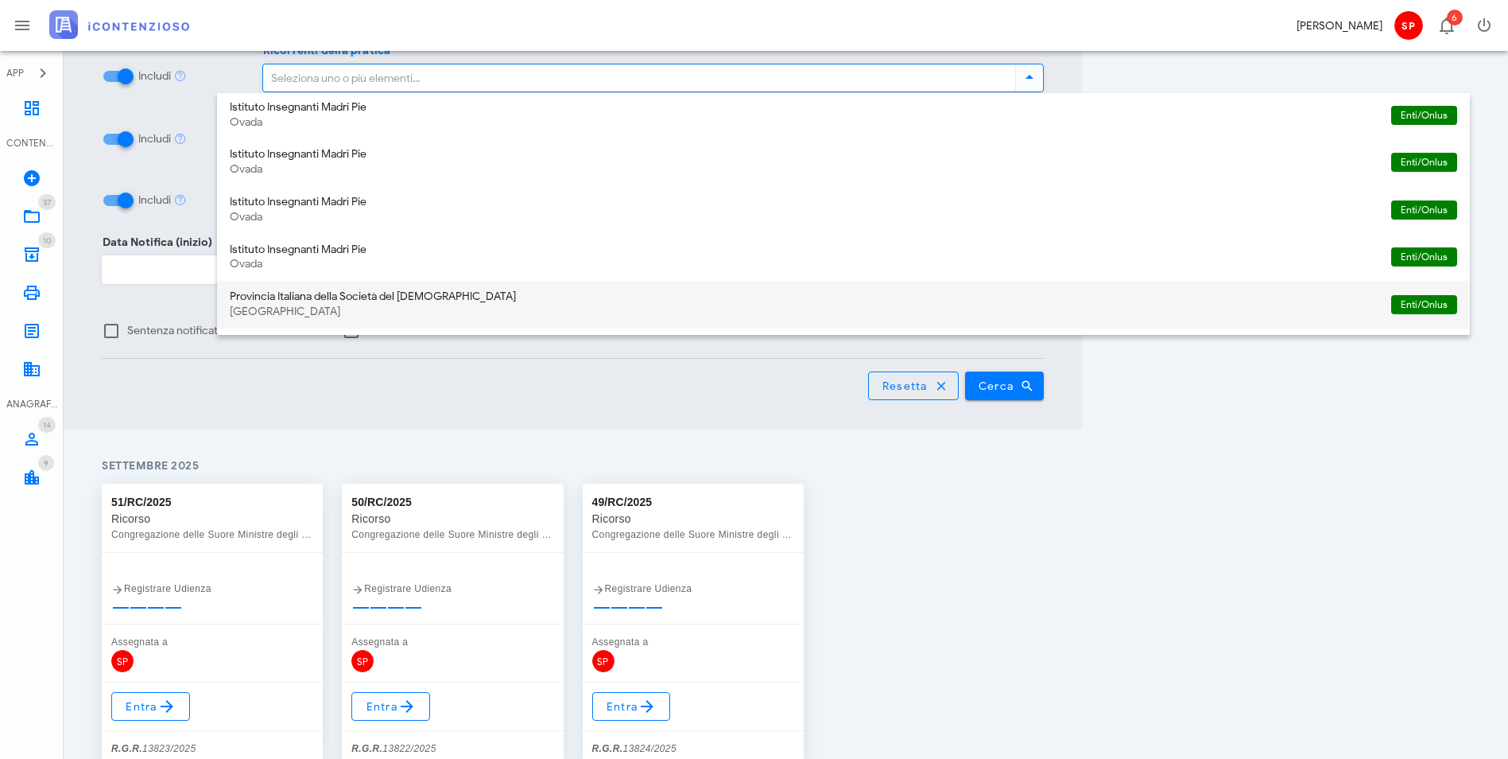
click at [330, 301] on div "Provincia Italiana della Società del Sacro Cuore" at bounding box center [804, 297] width 1149 height 14
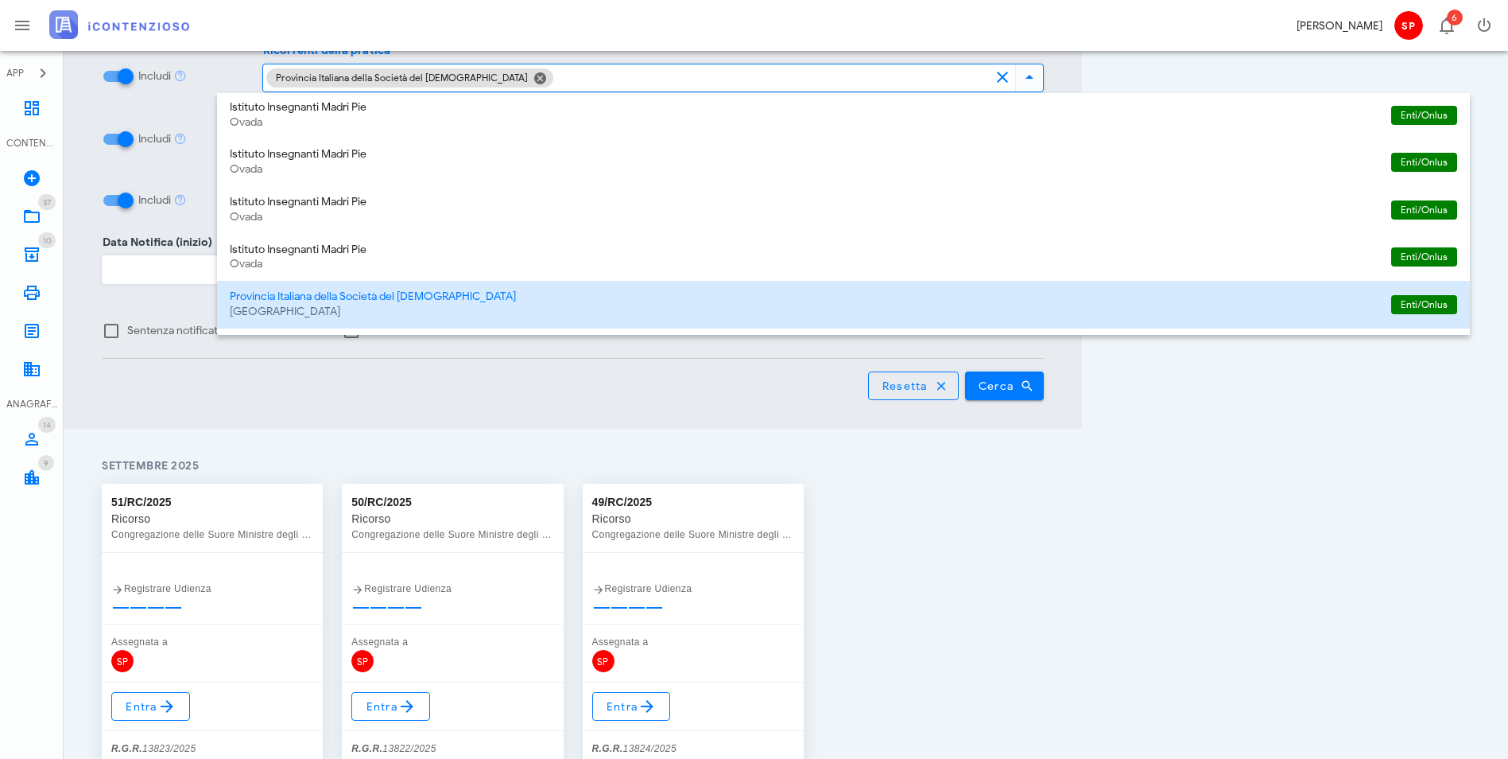
click at [1054, 533] on div "51/RC/2025 Ricorso Congregazione delle Suore Ministre degli Infermi Registrare …" at bounding box center [572, 624] width 961 height 301
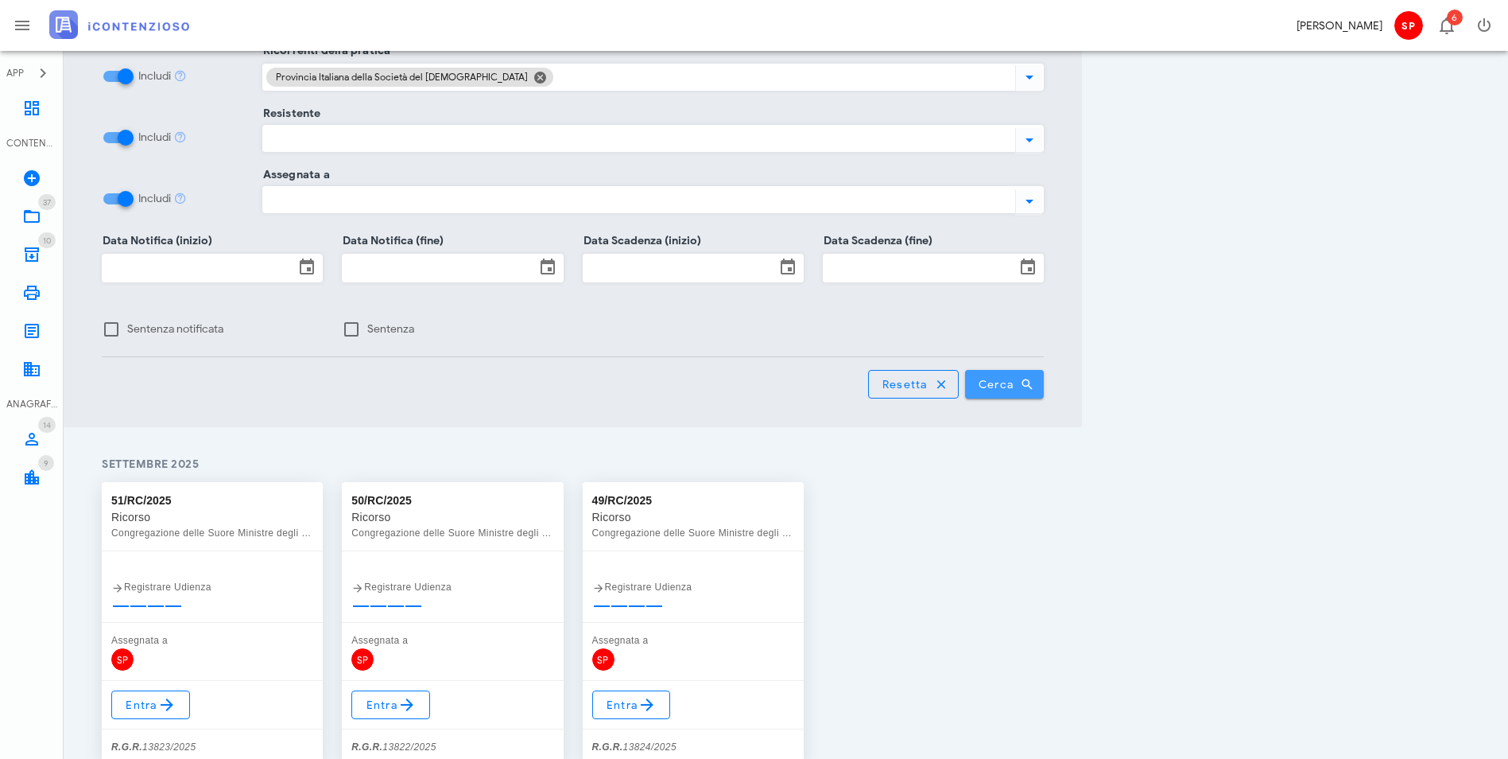
click at [1032, 377] on span "Cerca" at bounding box center [1005, 384] width 54 height 14
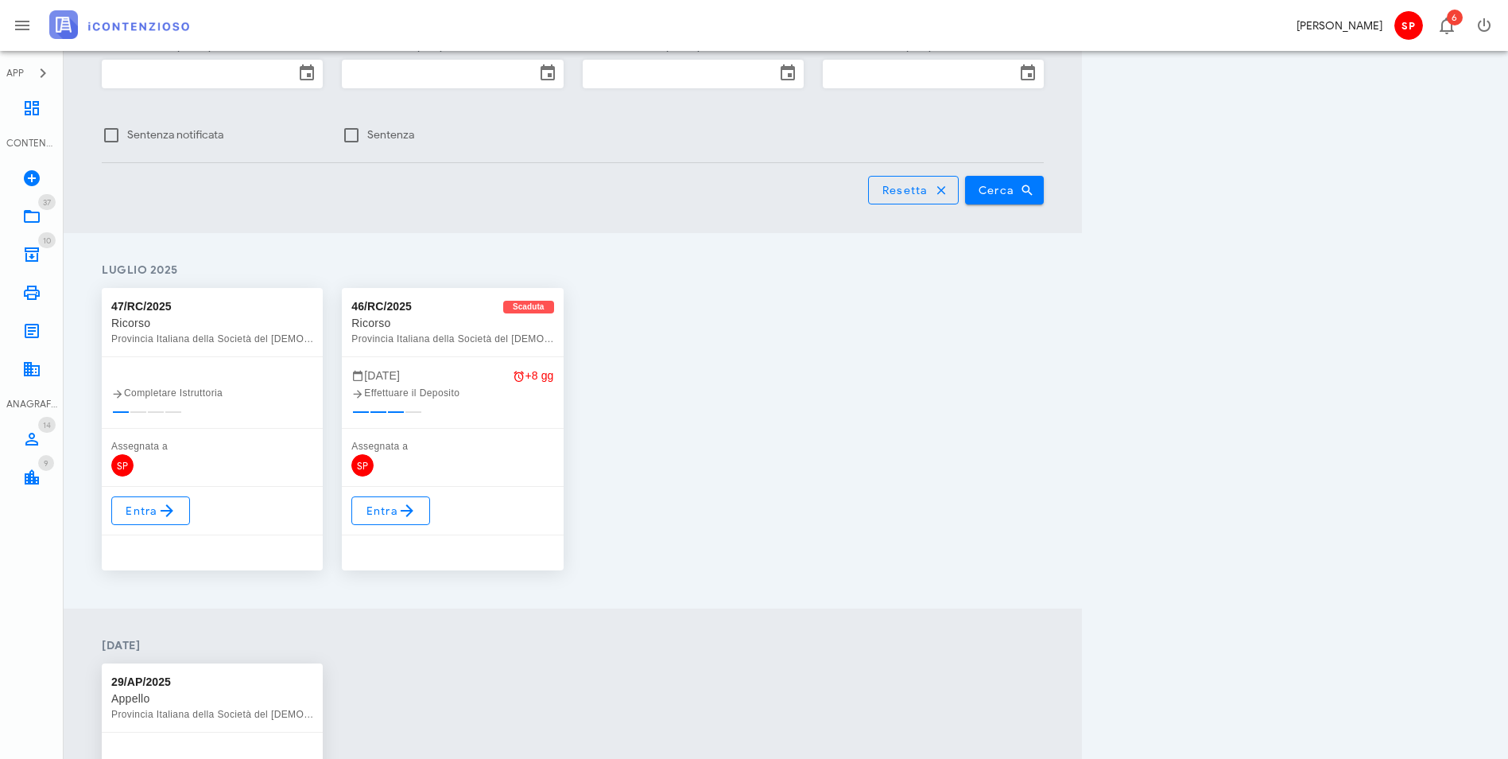
scroll to position [847, 0]
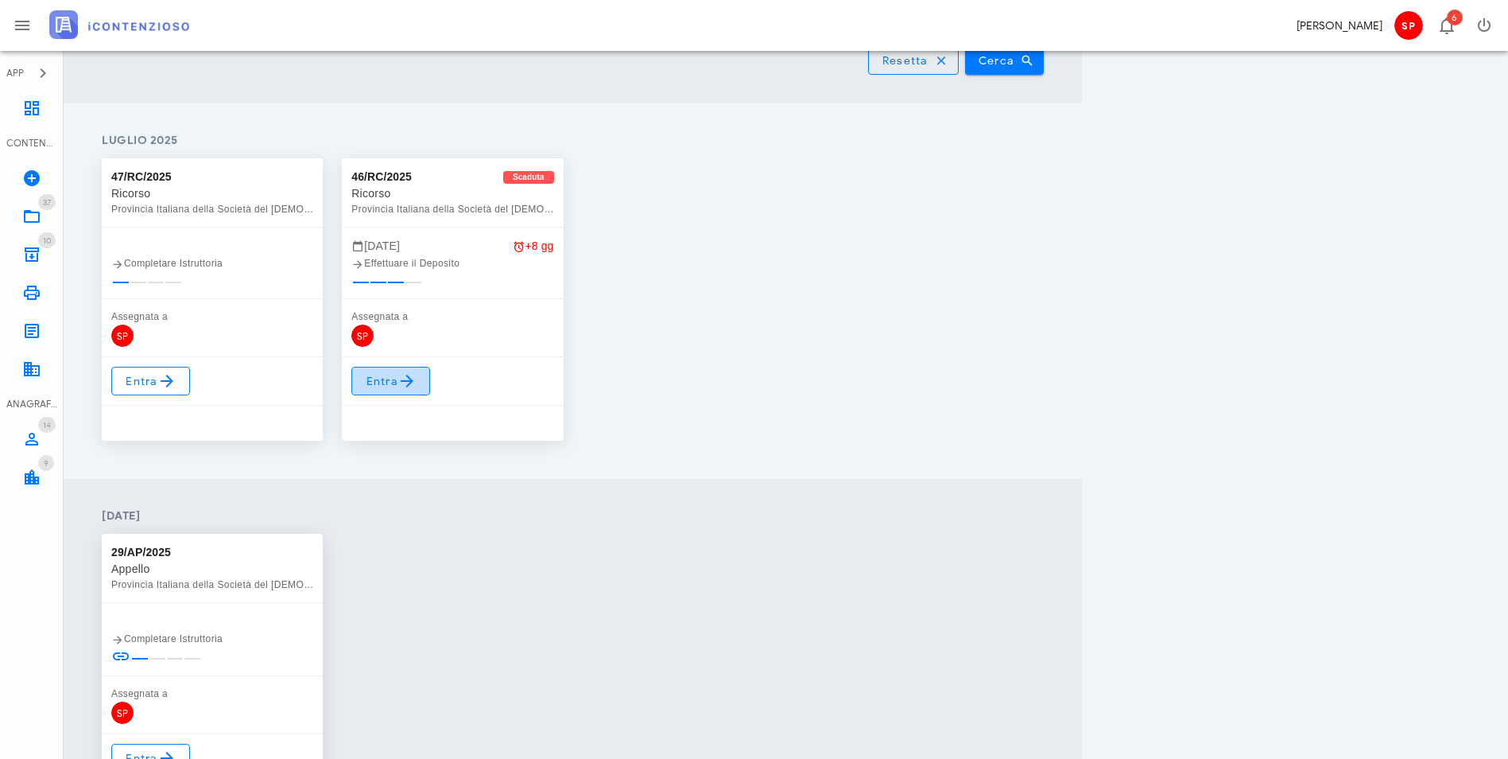
click at [417, 371] on span "Entra" at bounding box center [391, 380] width 52 height 19
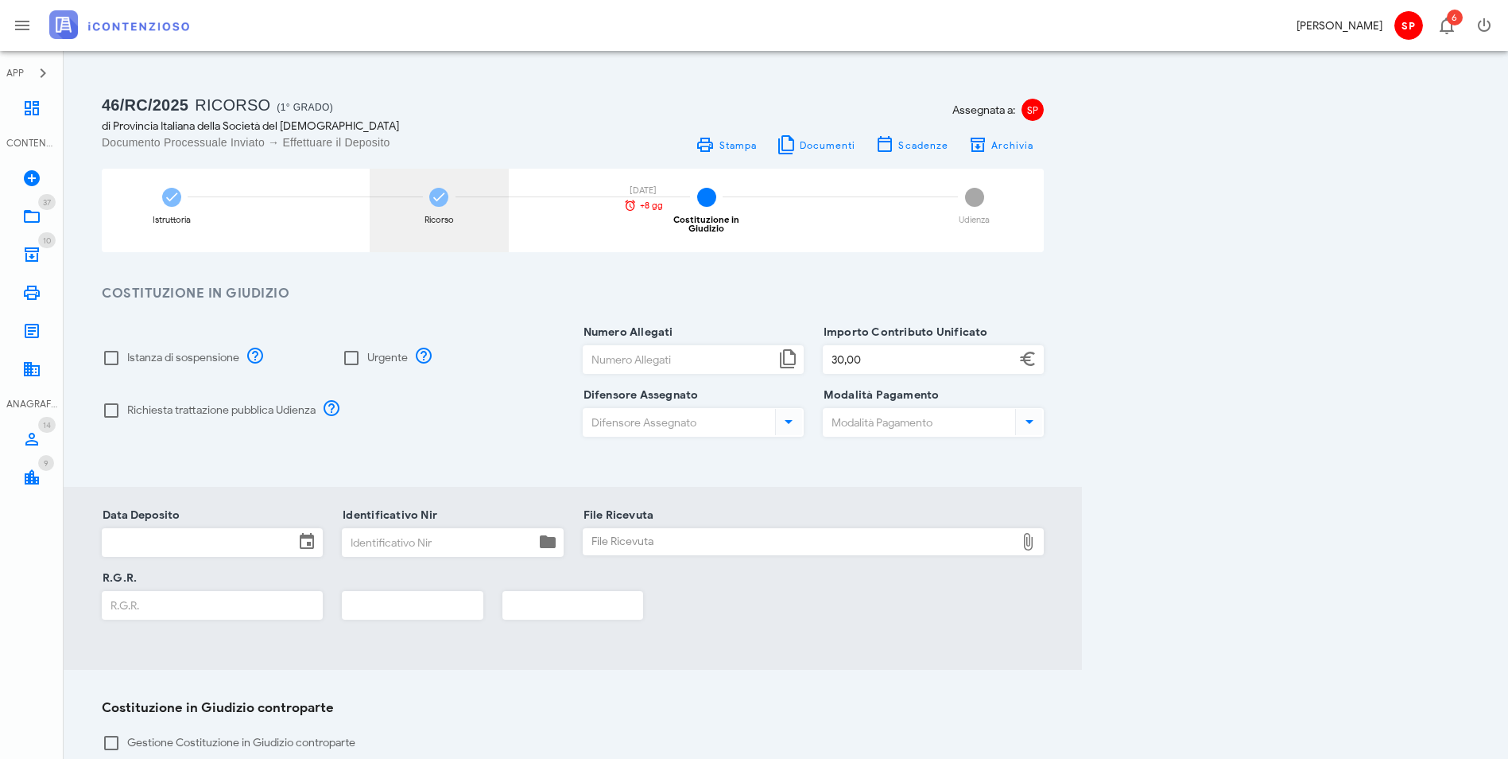
click at [447, 200] on icon at bounding box center [439, 197] width 16 height 16
